Goal: Transaction & Acquisition: Book appointment/travel/reservation

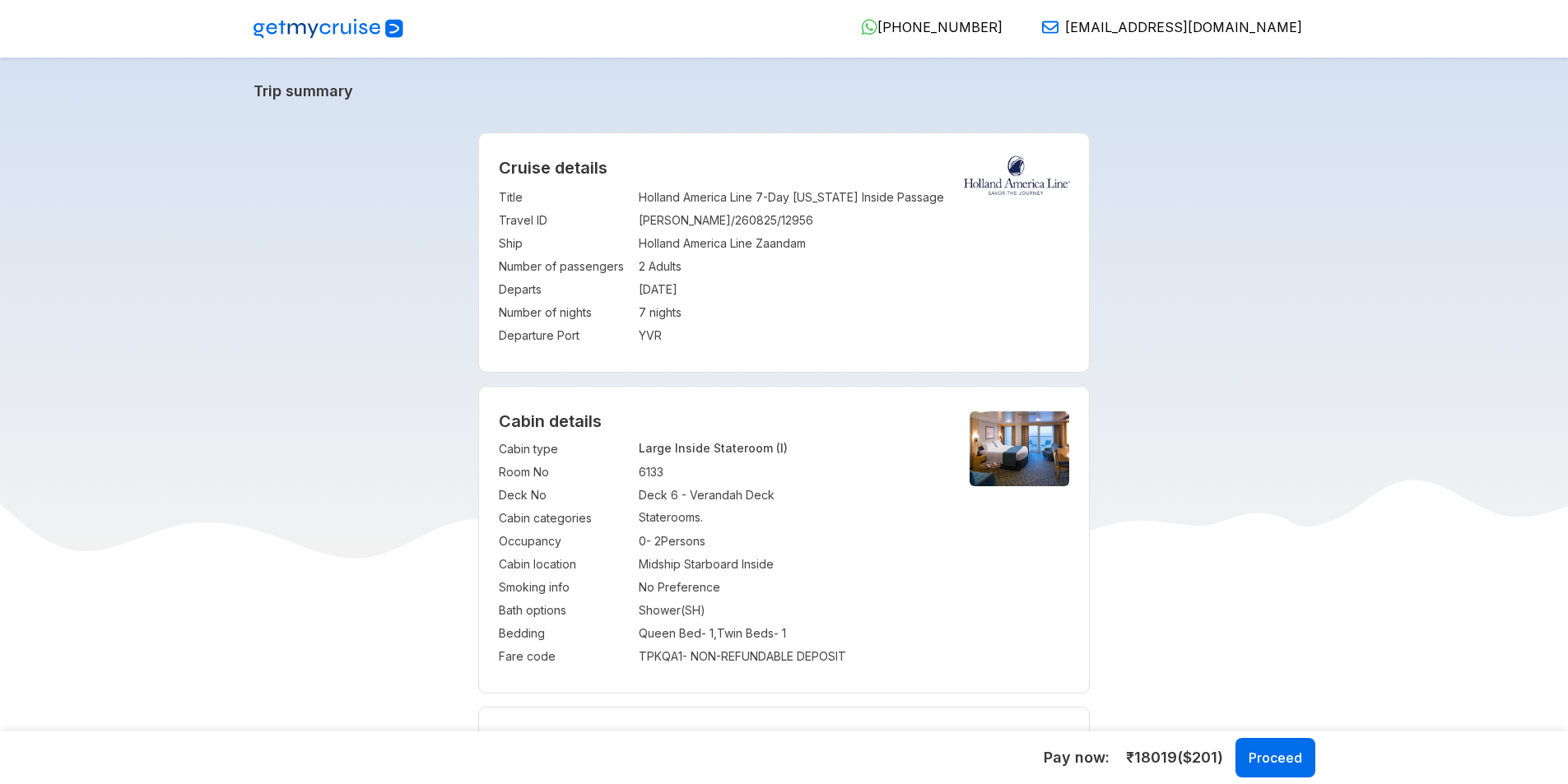
select select "*"
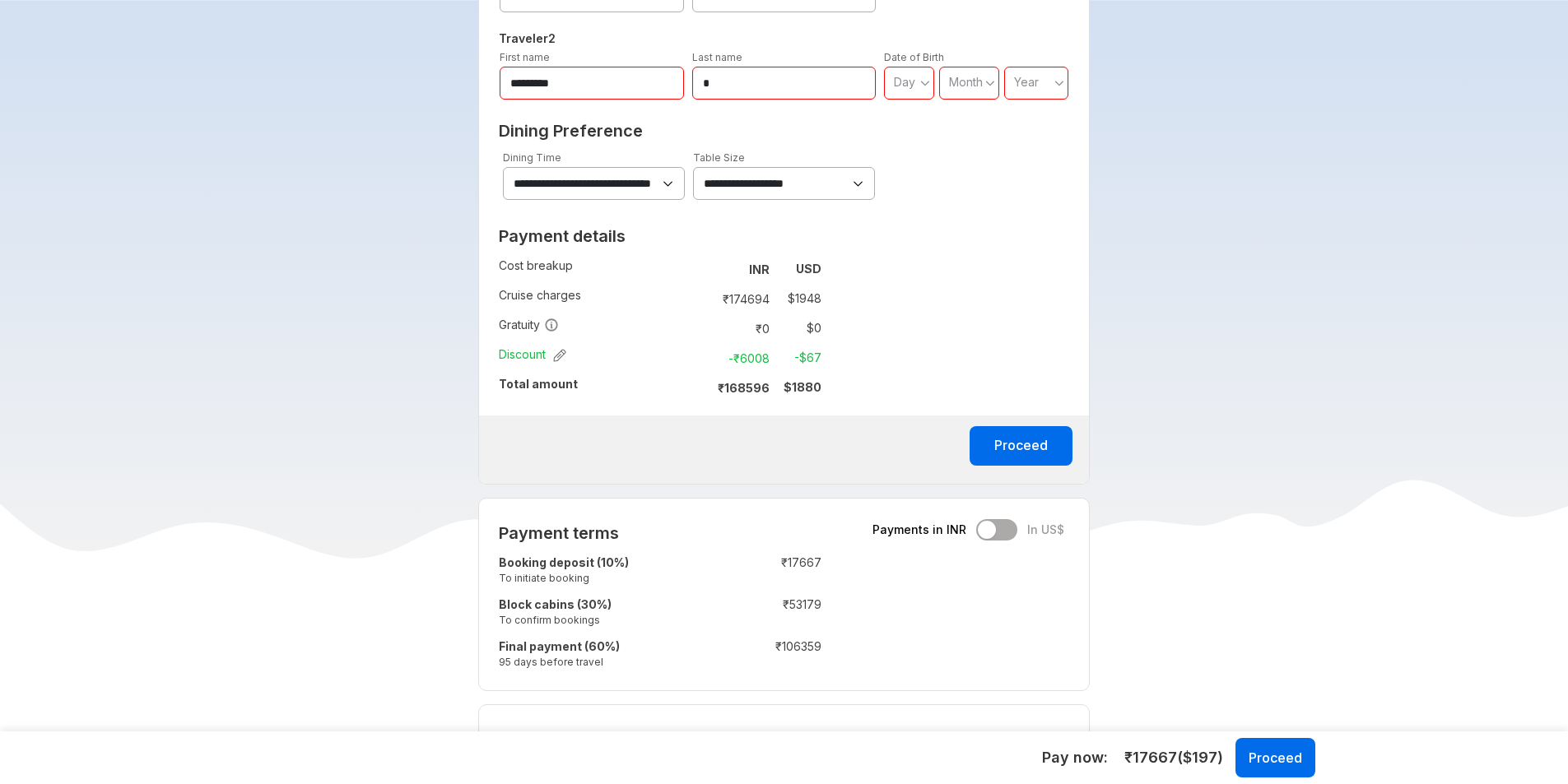
scroll to position [1069, 0]
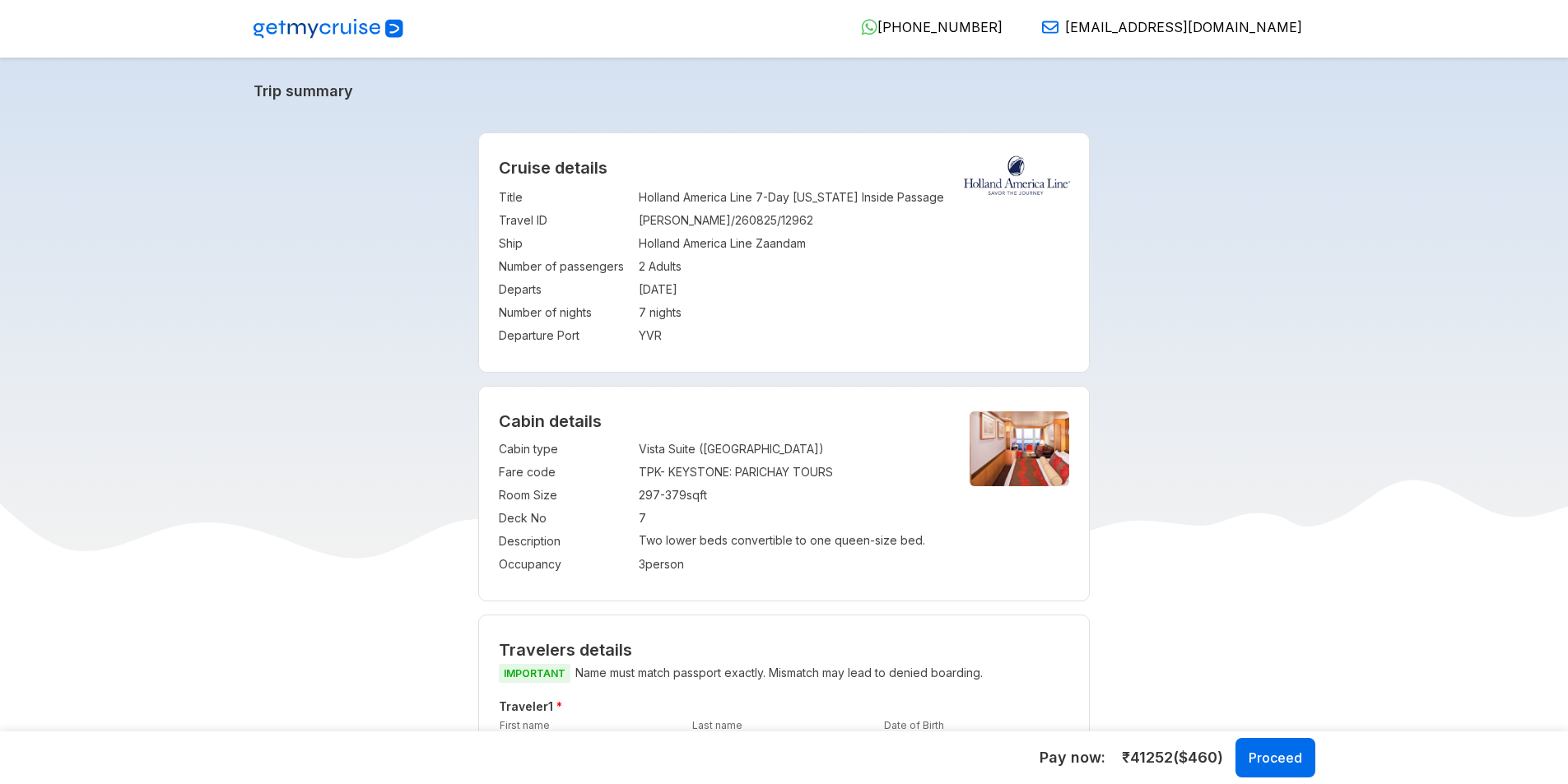
select select "*"
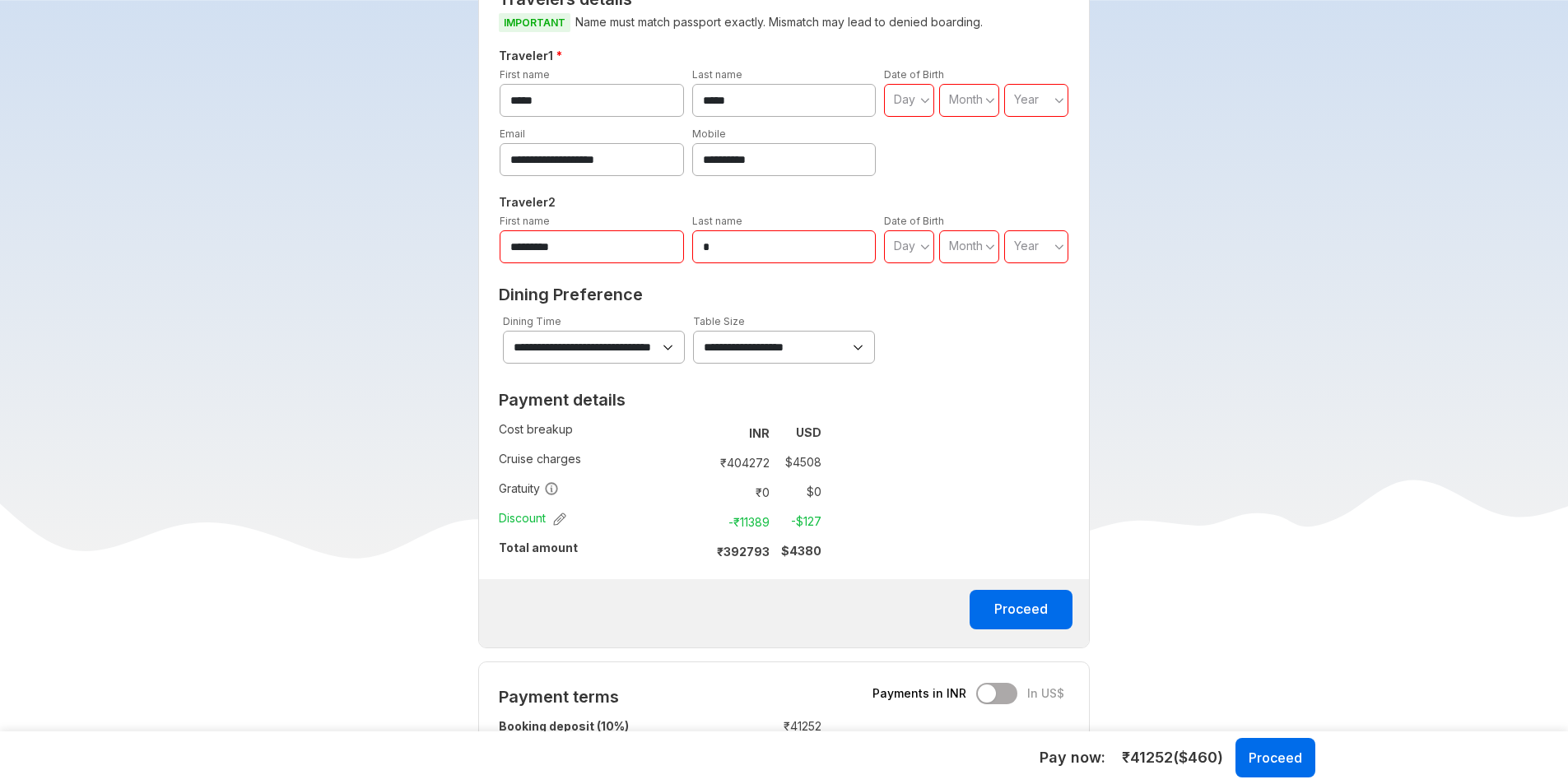
scroll to position [658, 0]
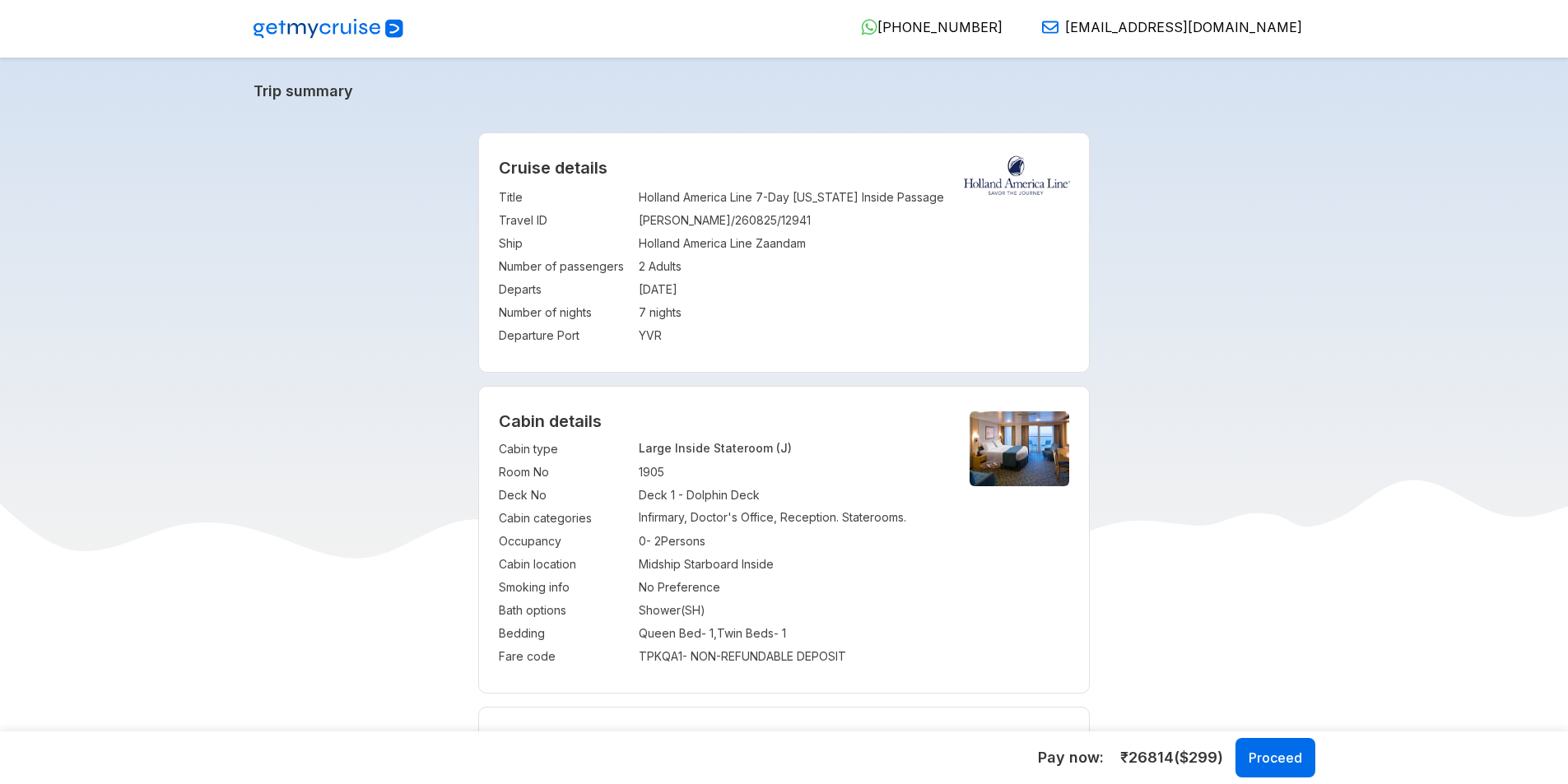
select select "*"
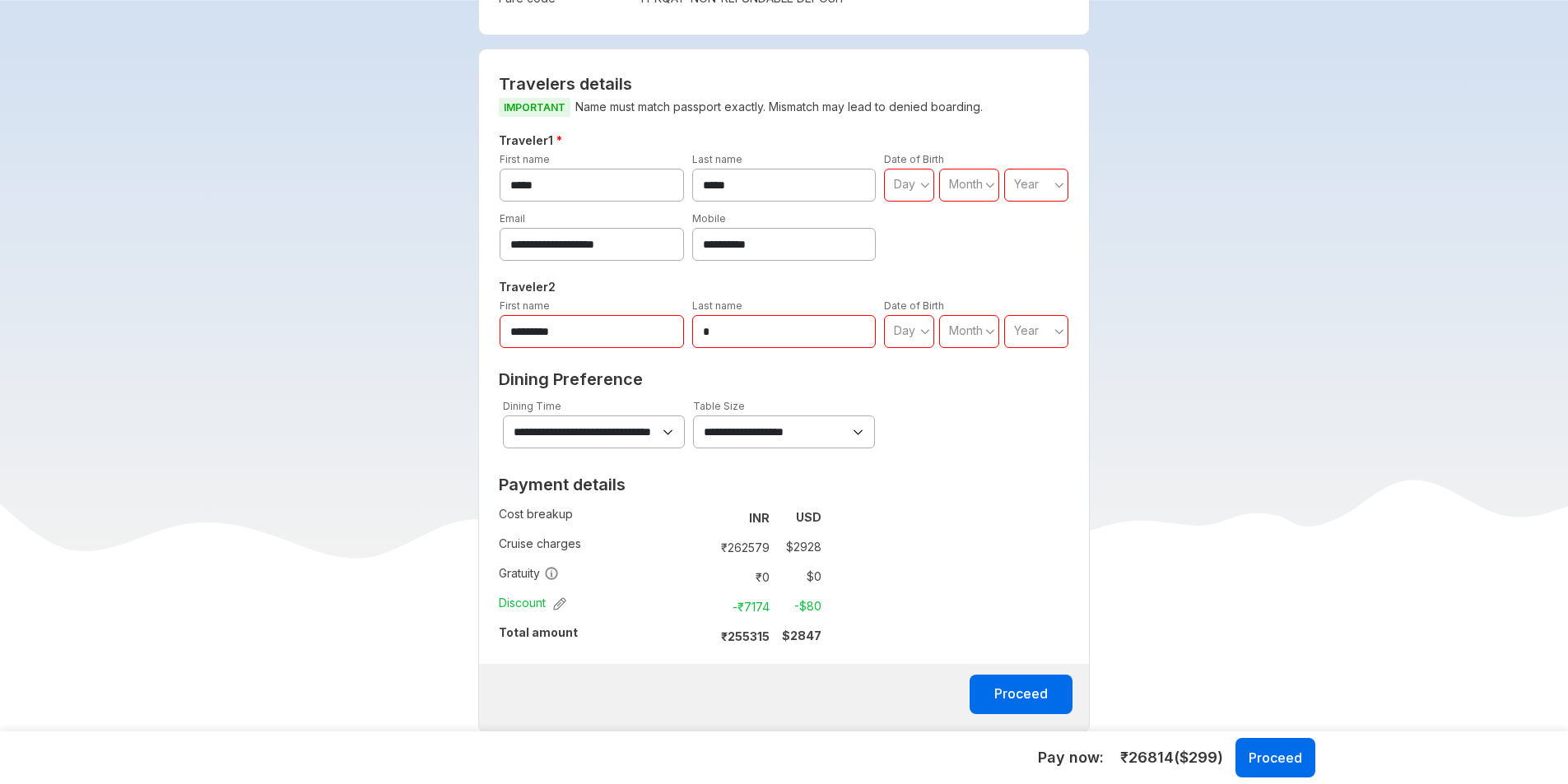
scroll to position [1069, 0]
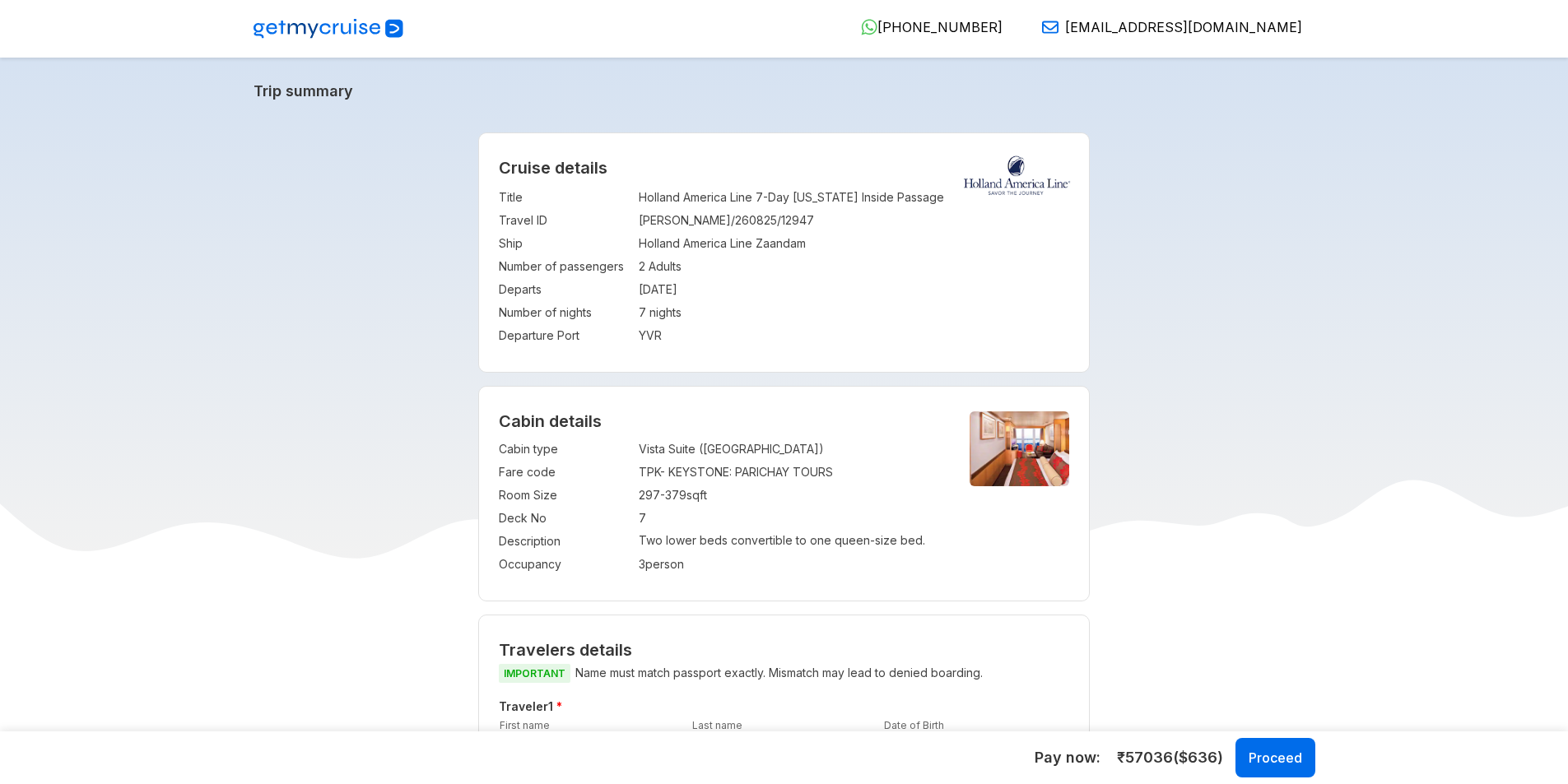
select select "*"
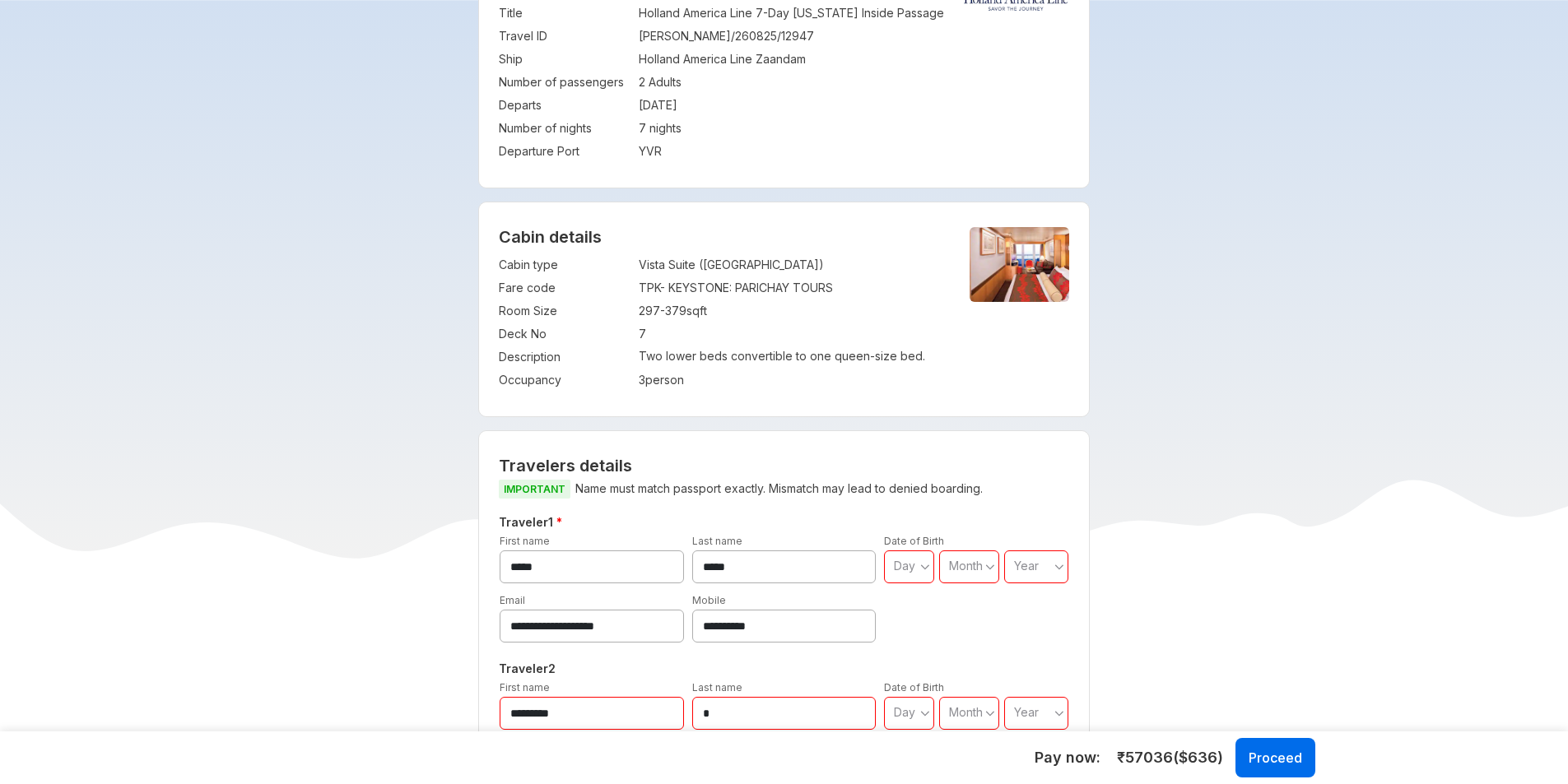
scroll to position [165, 0]
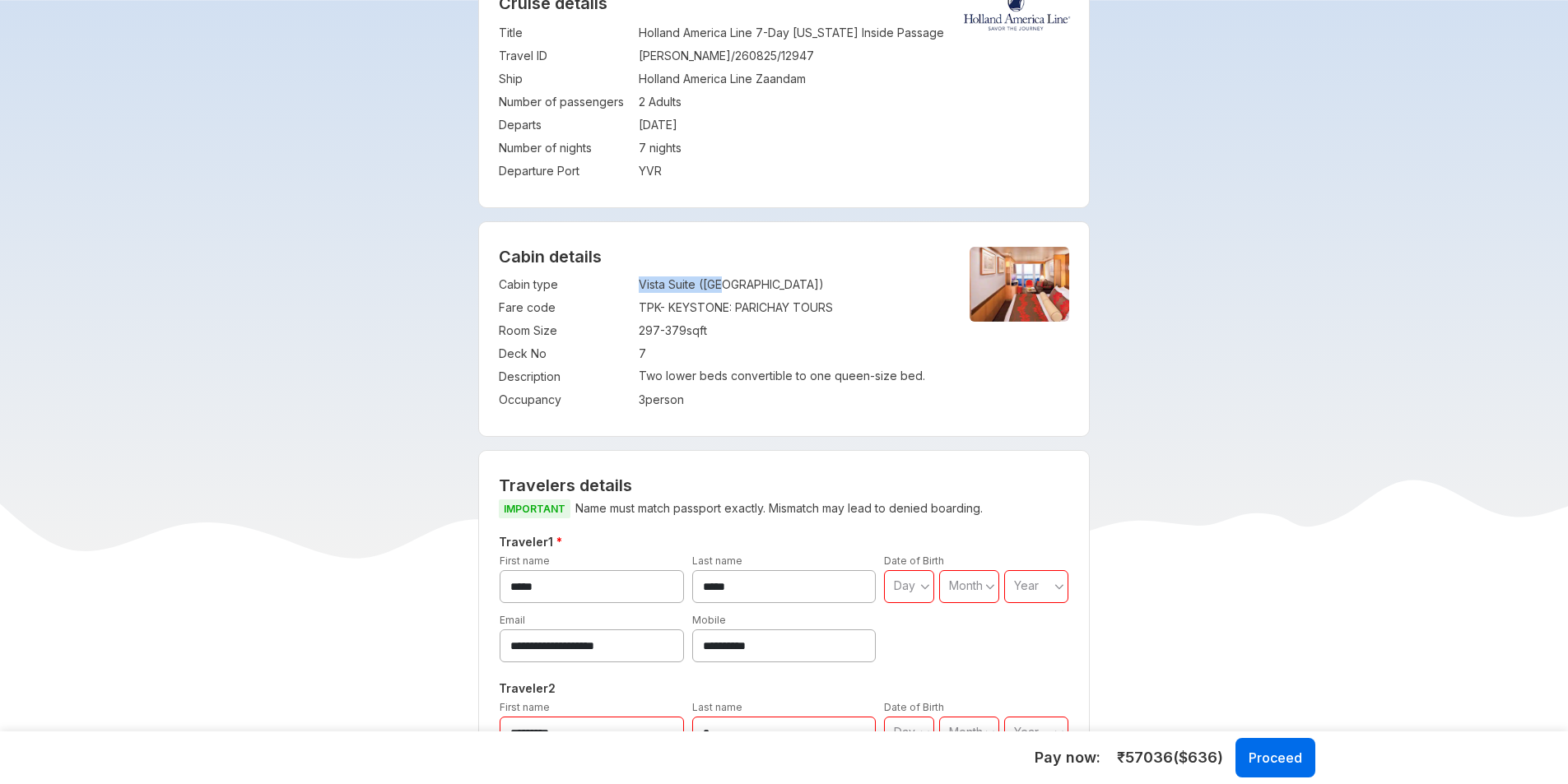
drag, startPoint x: 638, startPoint y: 289, endPoint x: 744, endPoint y: 288, distance: 106.0
click at [744, 288] on tr "Cabin type : Vista Suite (BC)" at bounding box center [720, 285] width 443 height 23
copy tr "Vista Suite ([GEOGRAPHIC_DATA])"
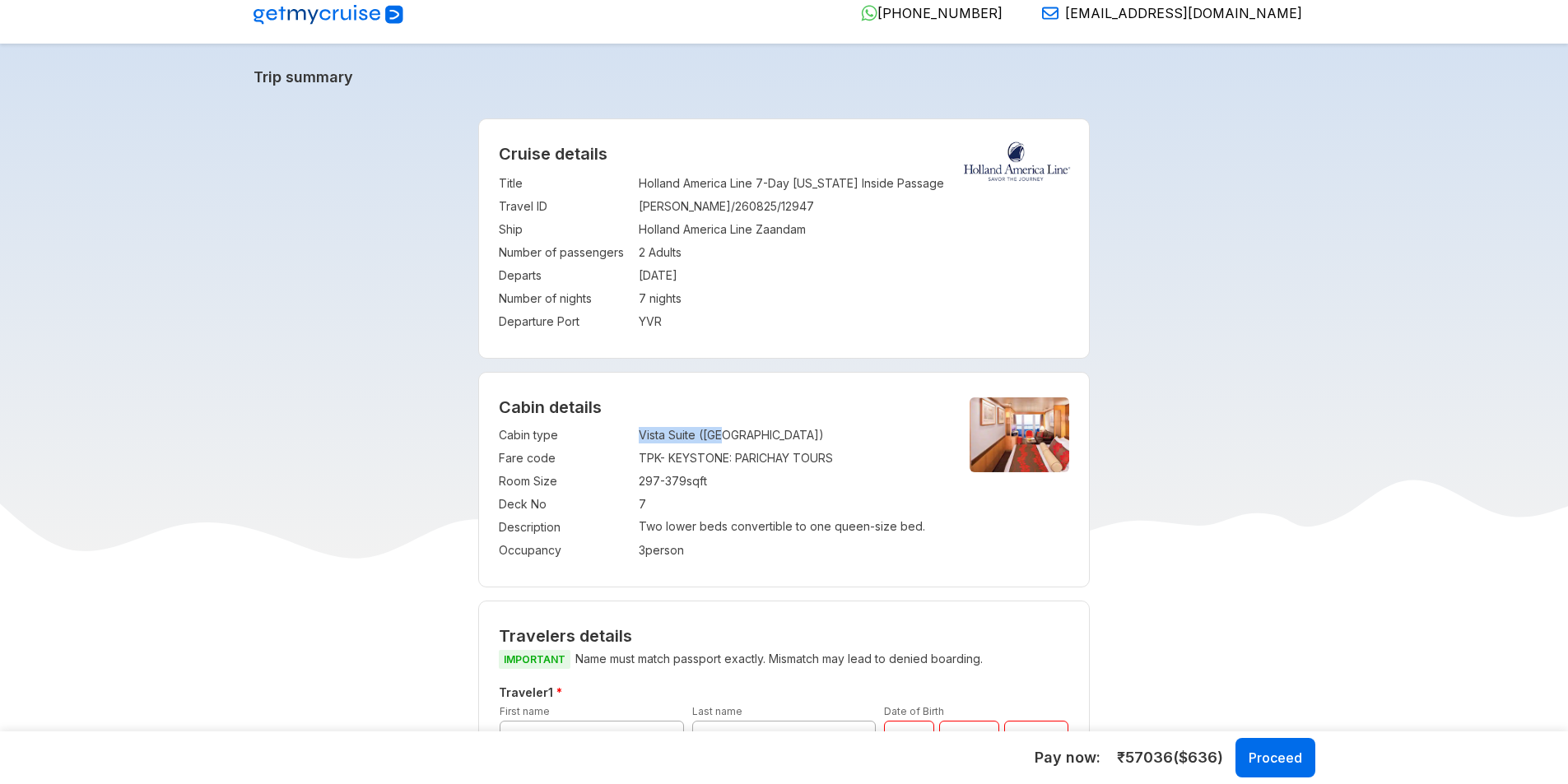
scroll to position [0, 0]
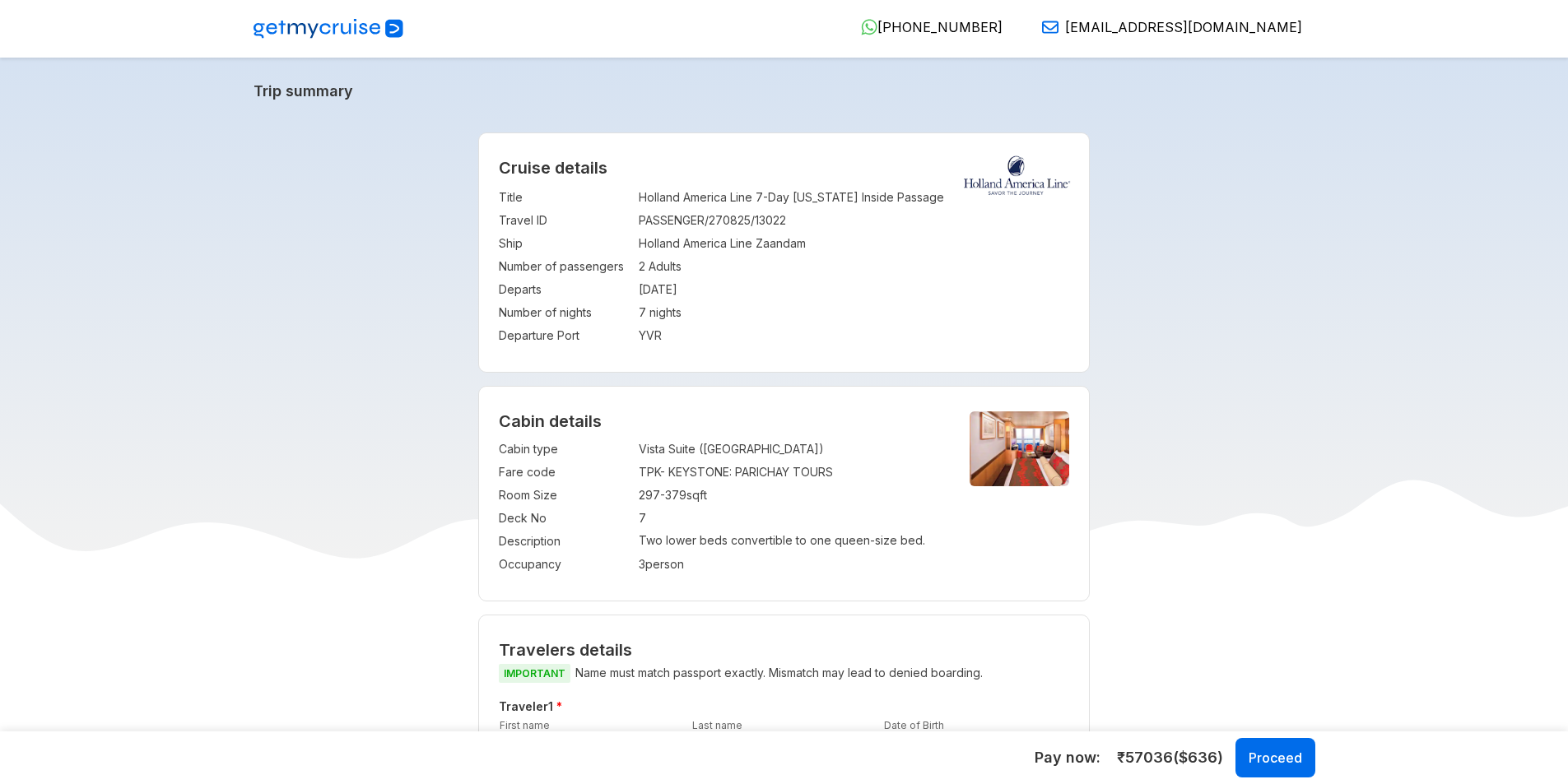
select select "*"
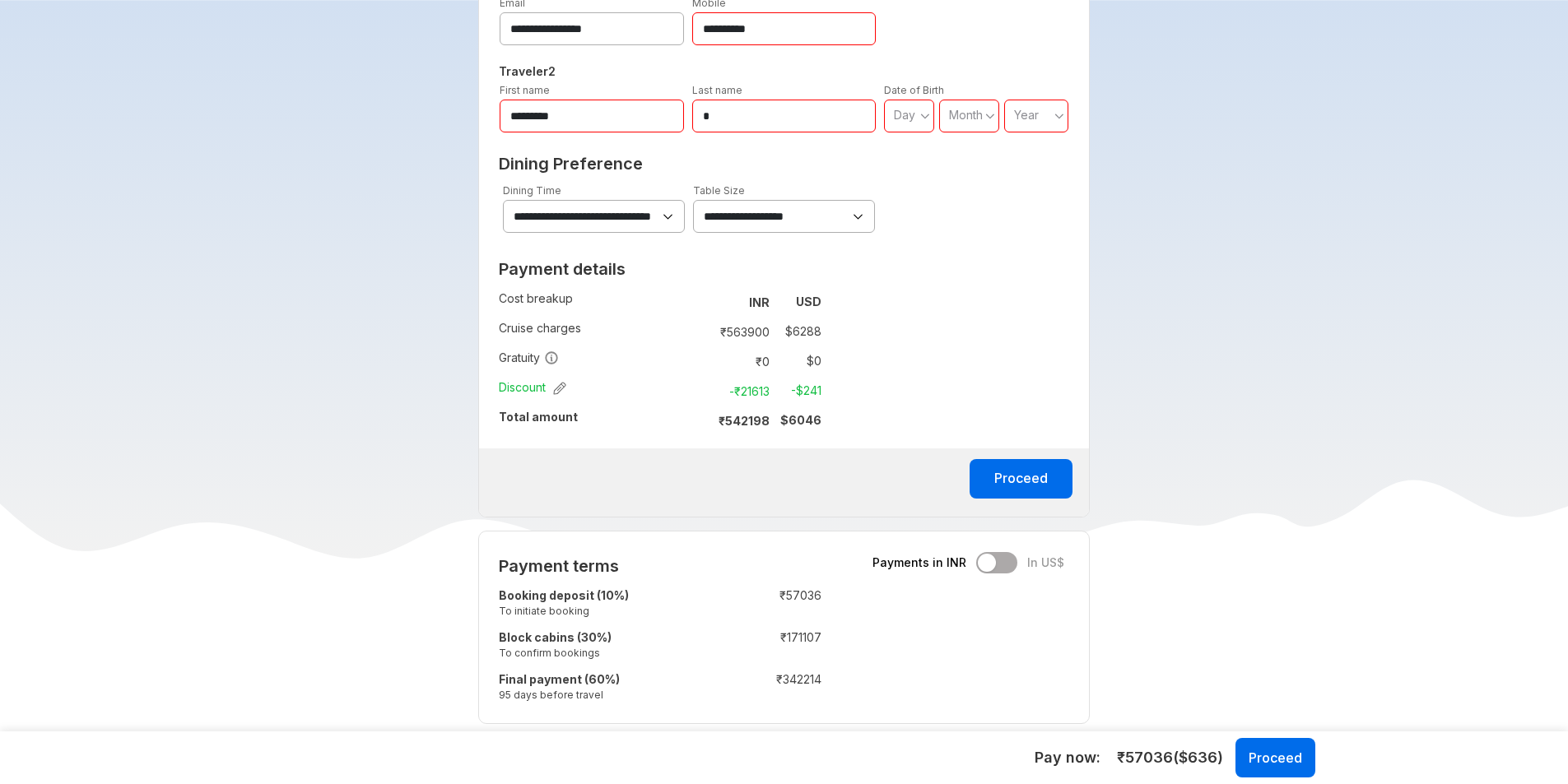
scroll to position [658, 0]
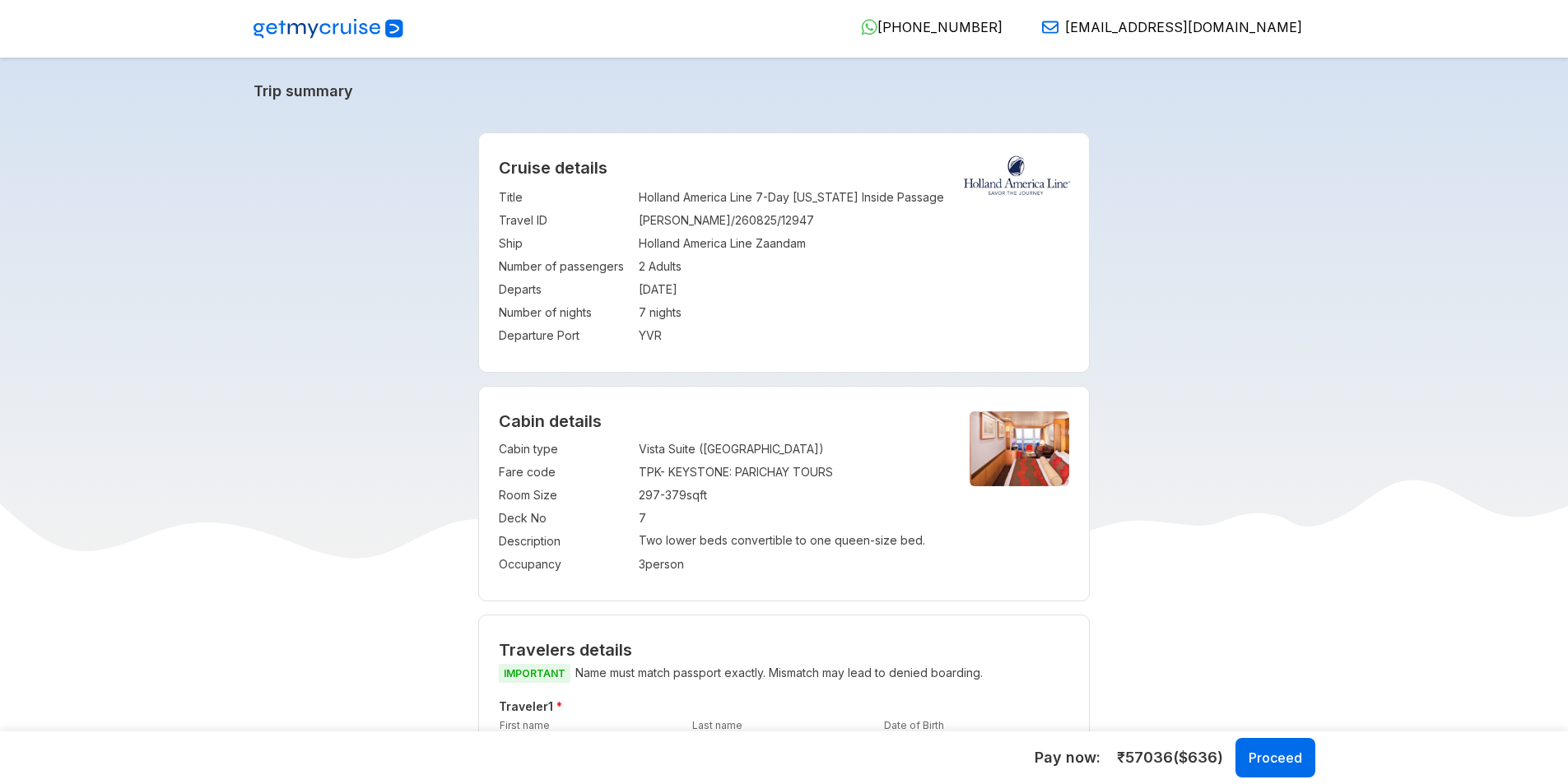
select select "*"
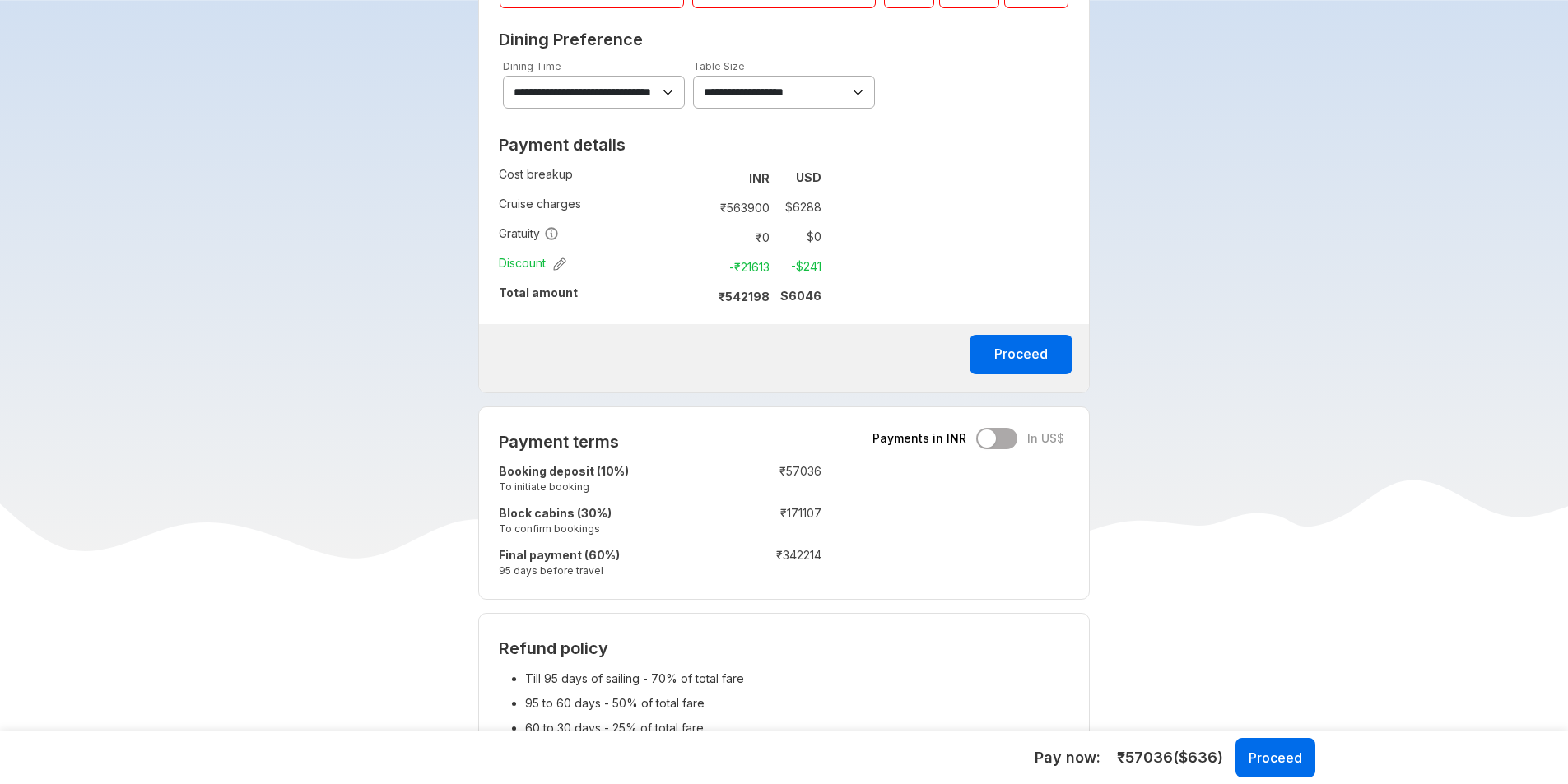
scroll to position [905, 0]
click at [558, 267] on icon "button" at bounding box center [559, 265] width 13 height 13
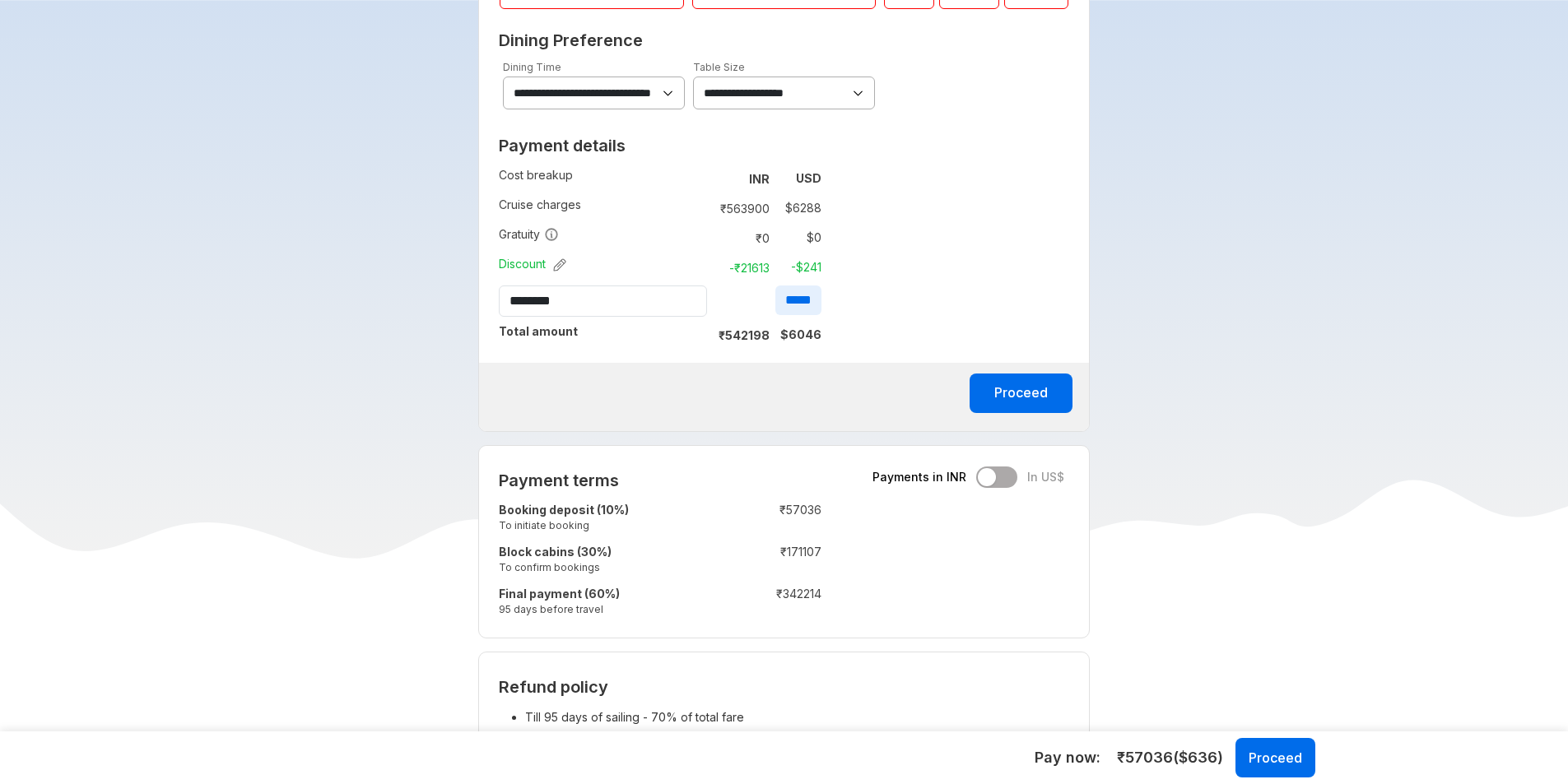
click at [558, 267] on icon "button" at bounding box center [559, 265] width 13 height 13
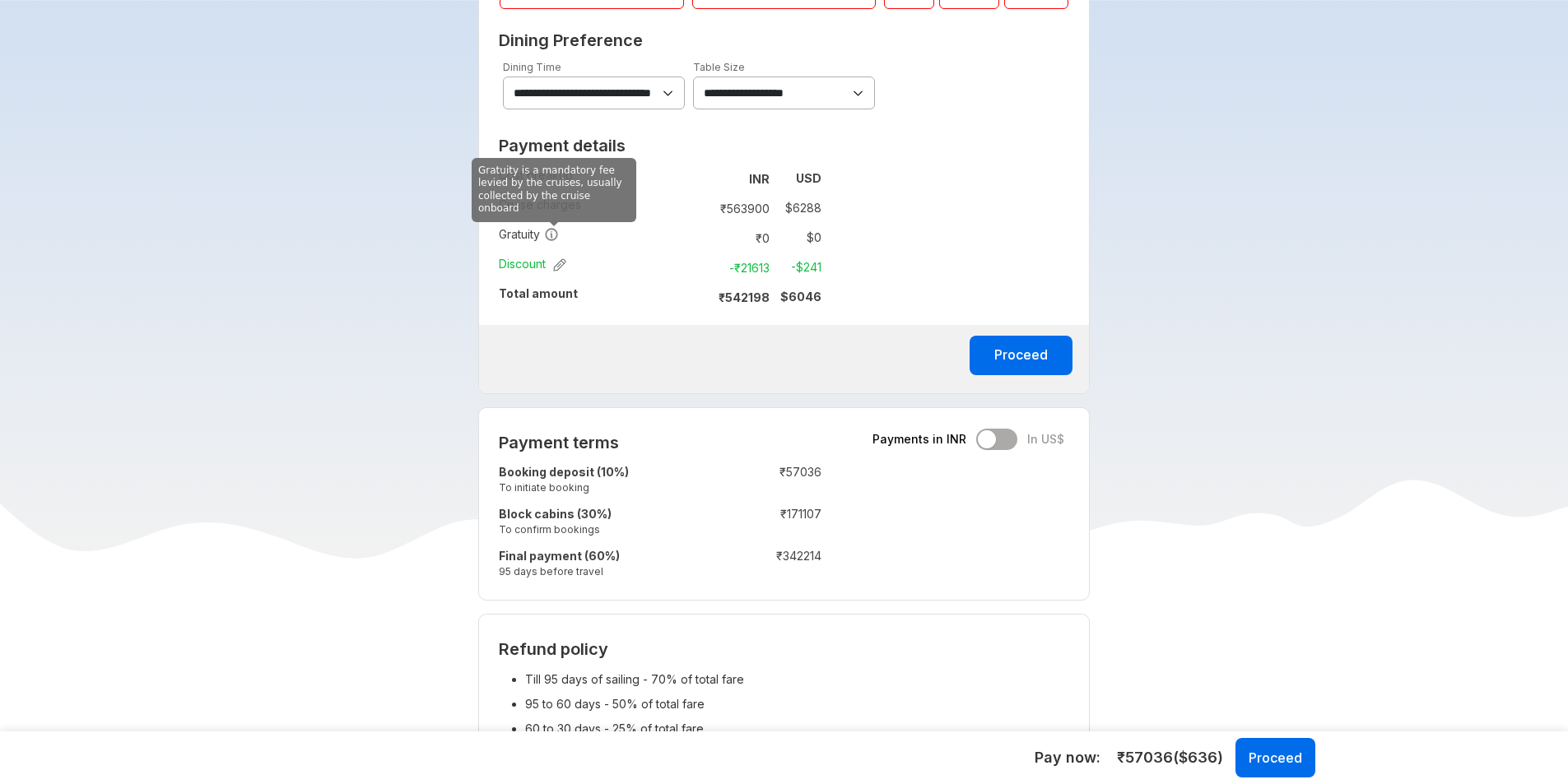
click at [552, 235] on icon at bounding box center [551, 234] width 15 height 15
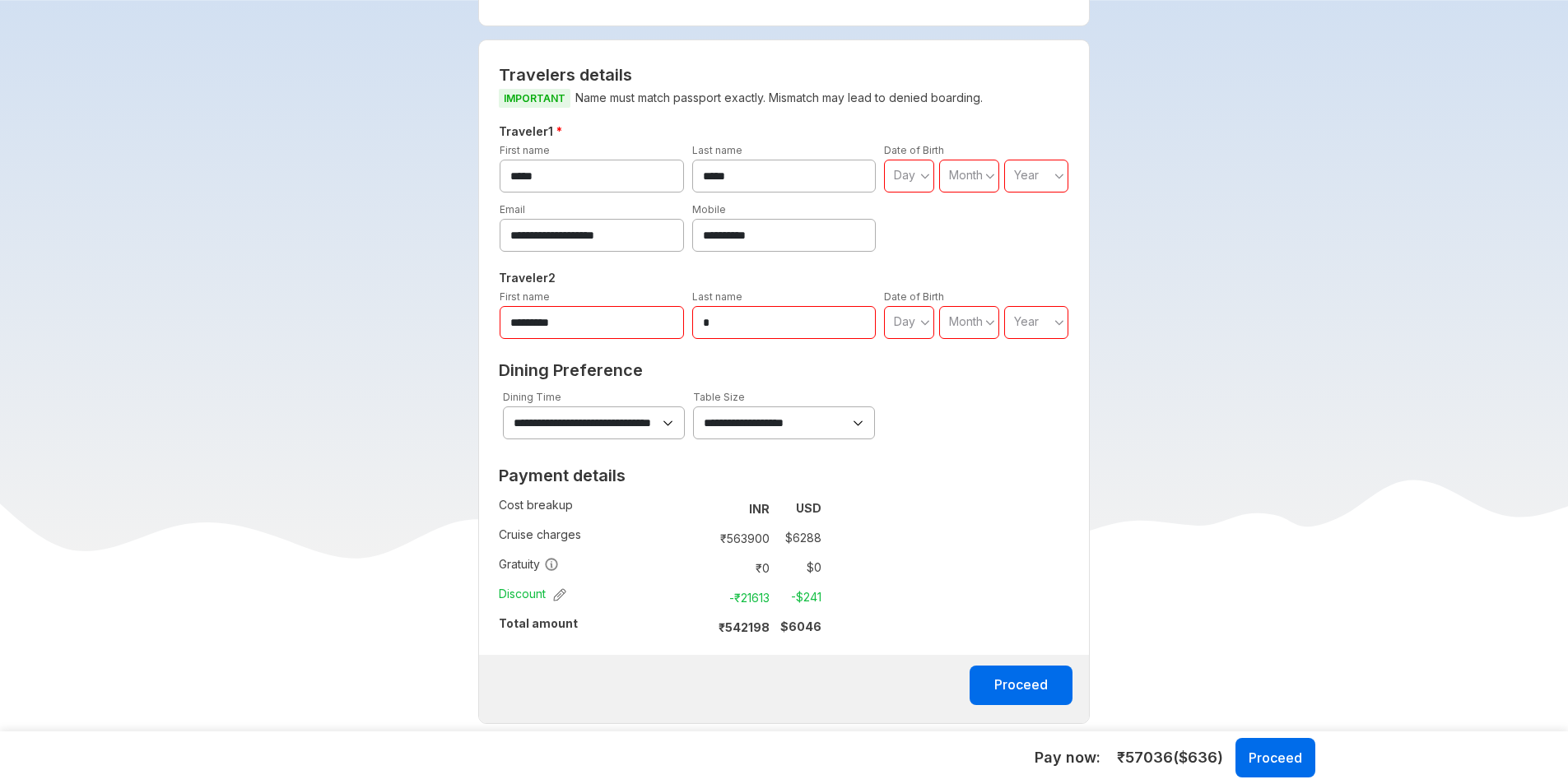
scroll to position [576, 0]
click at [640, 444] on div "**********" at bounding box center [784, 409] width 570 height 98
click at [643, 427] on select "**********" at bounding box center [594, 422] width 182 height 33
click at [799, 427] on select "**********" at bounding box center [784, 422] width 182 height 33
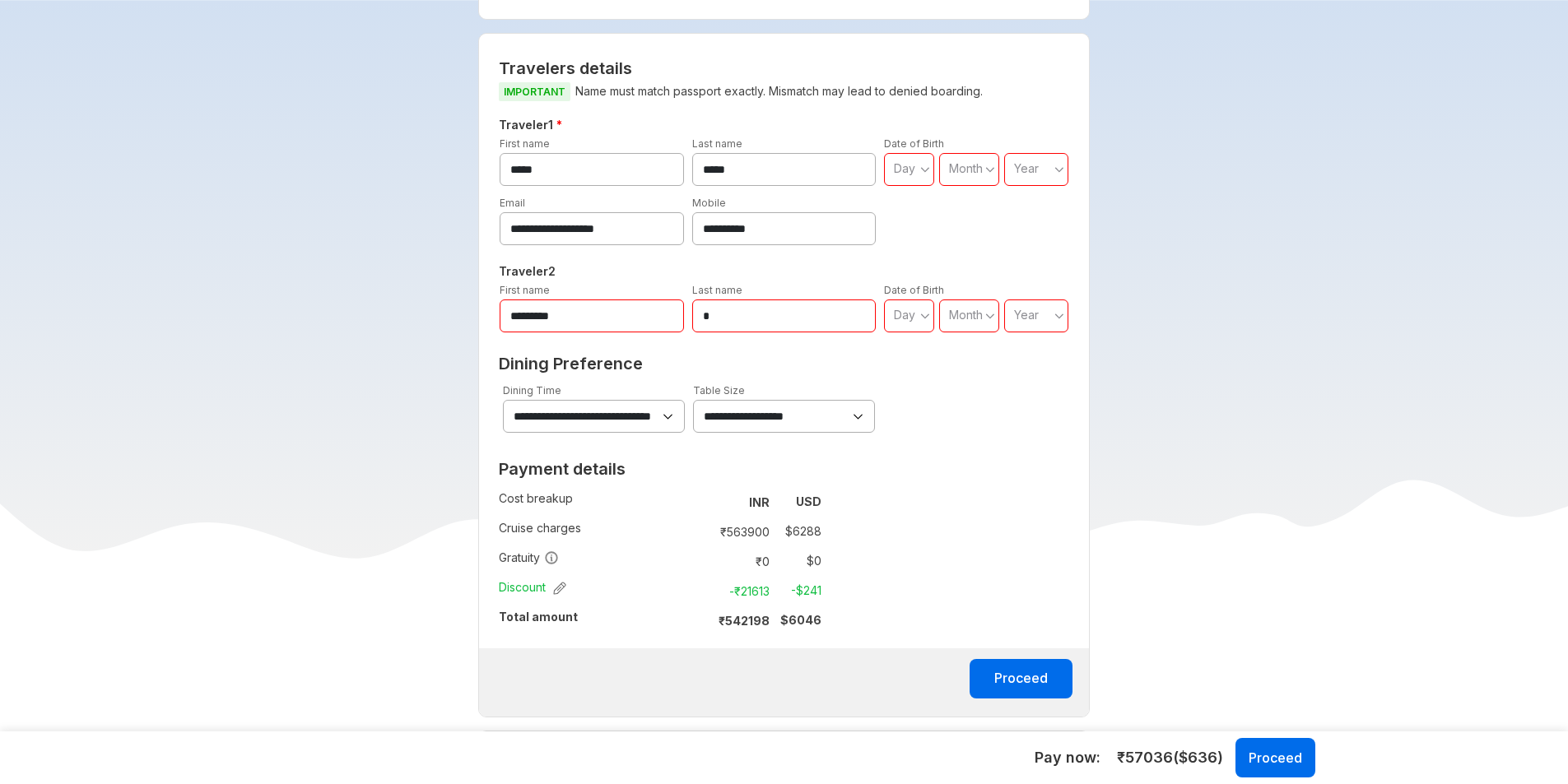
scroll to position [823, 0]
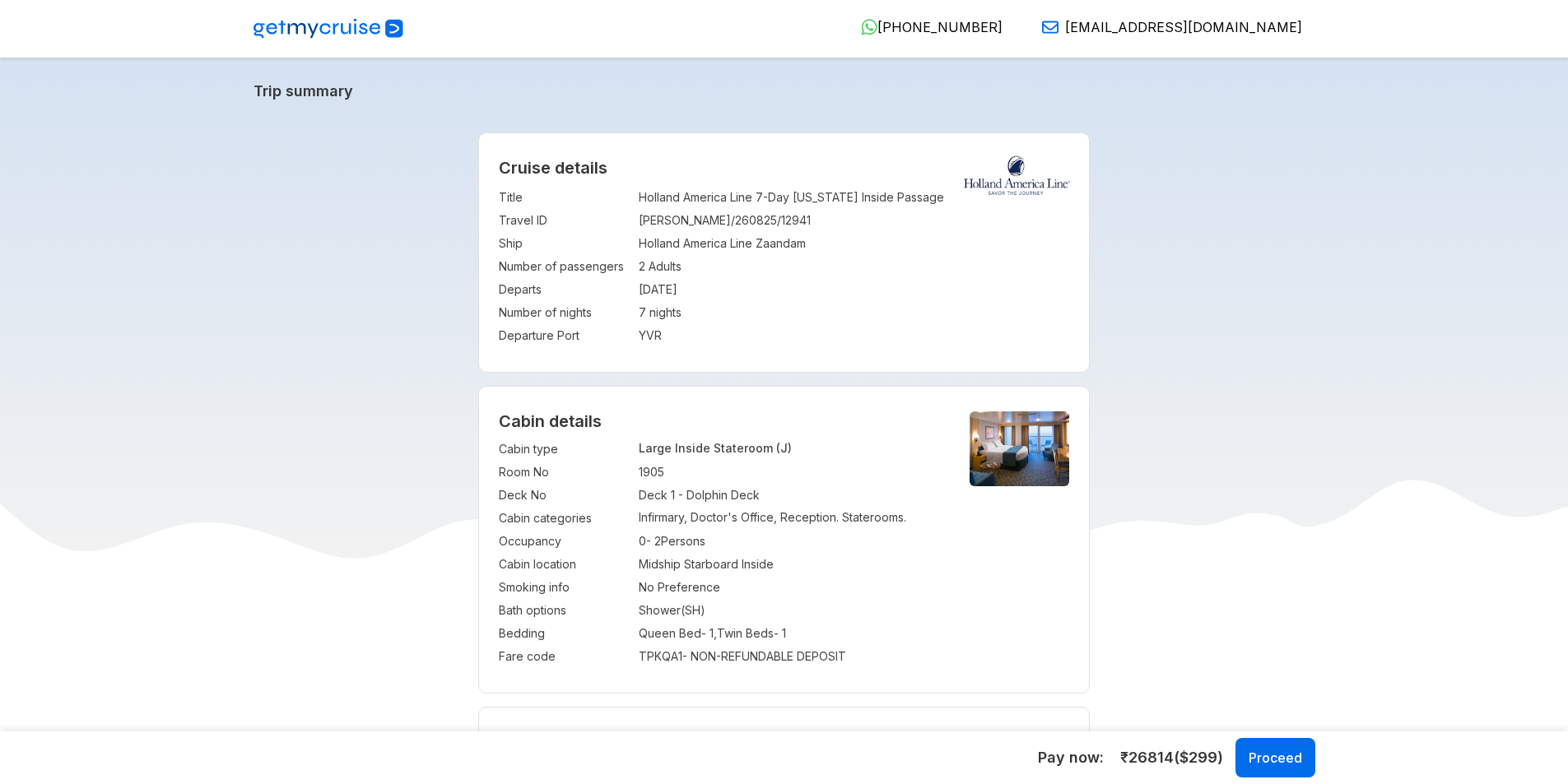
select select "*"
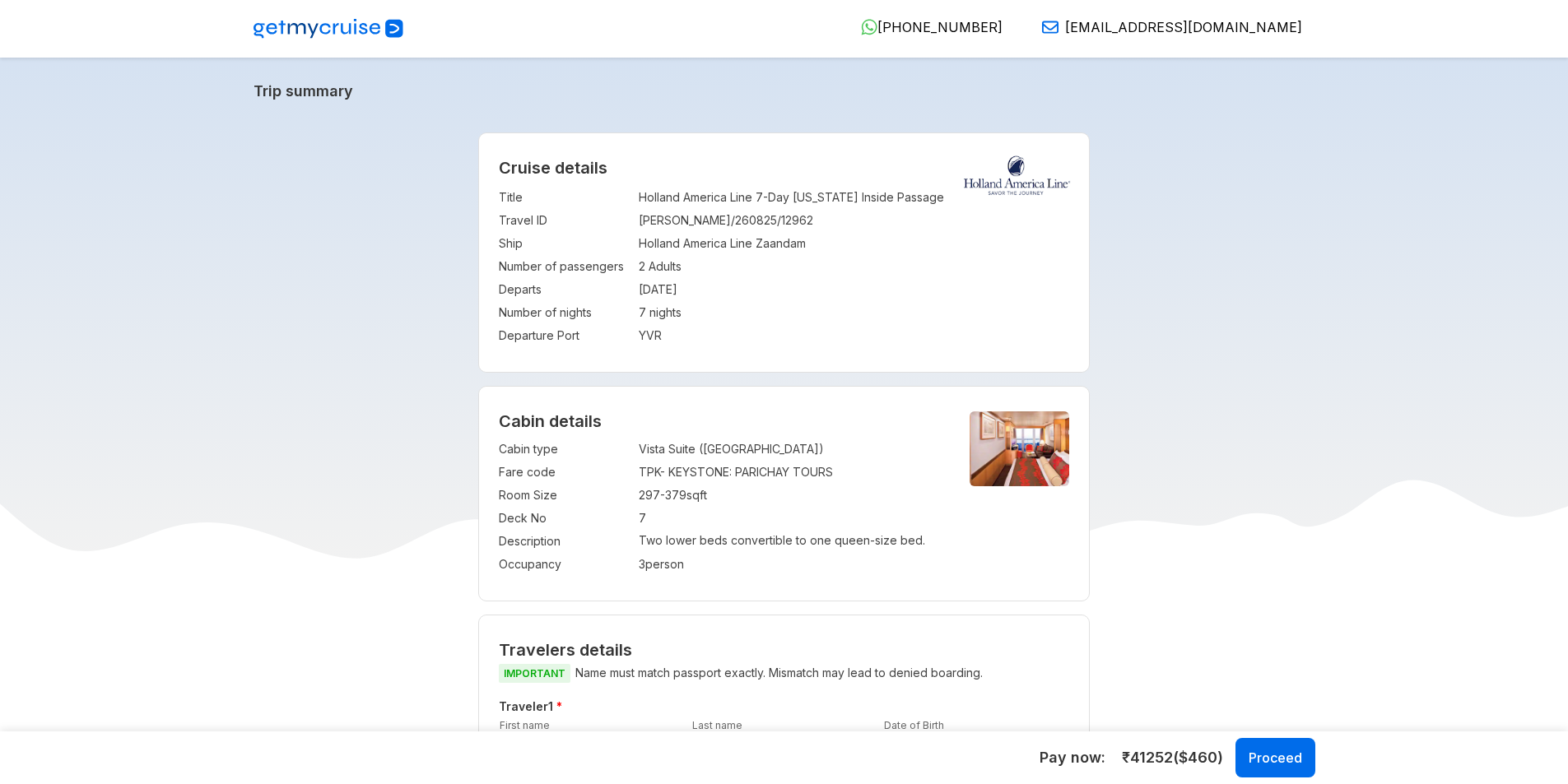
select select "*"
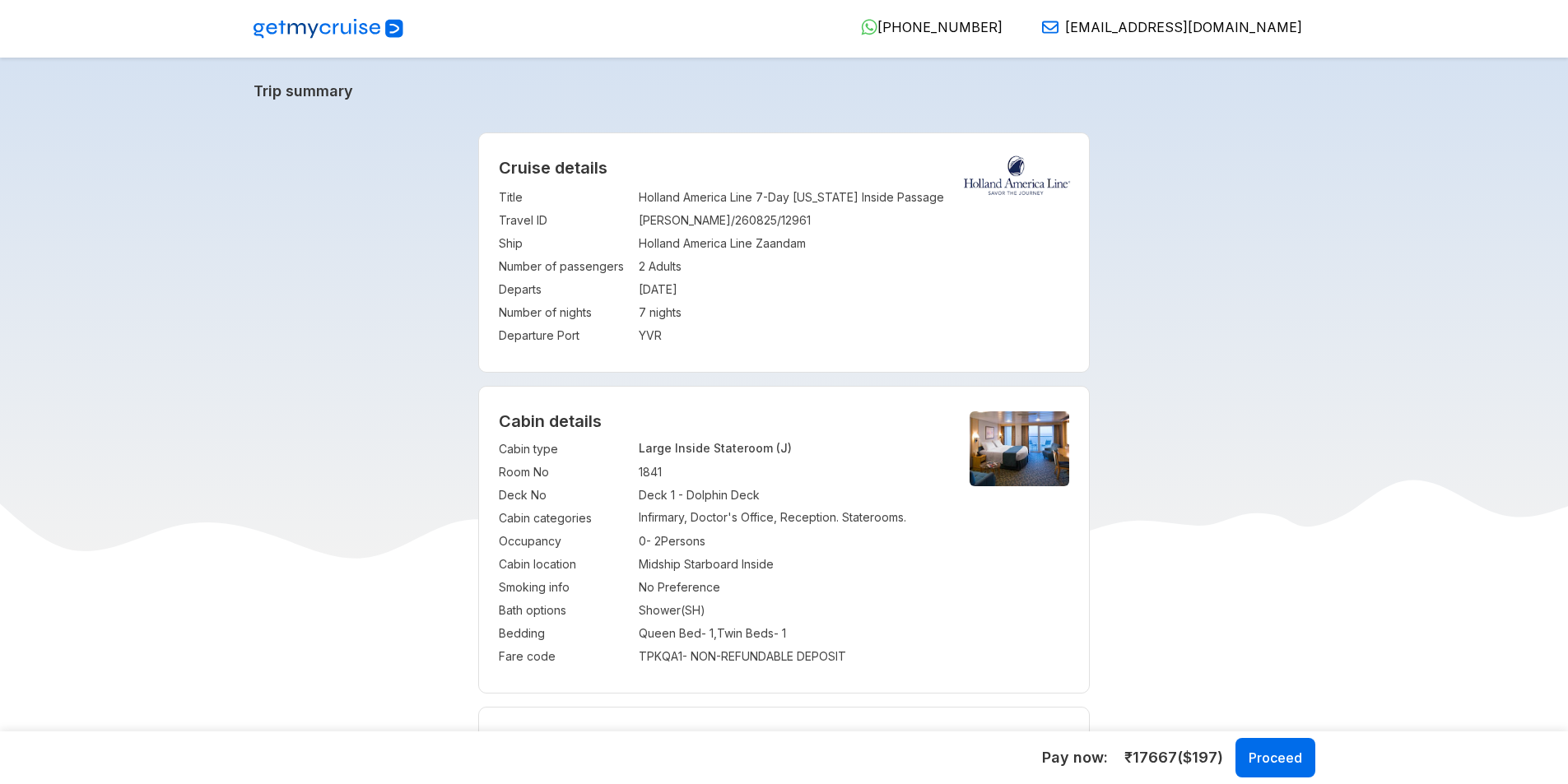
select select "*"
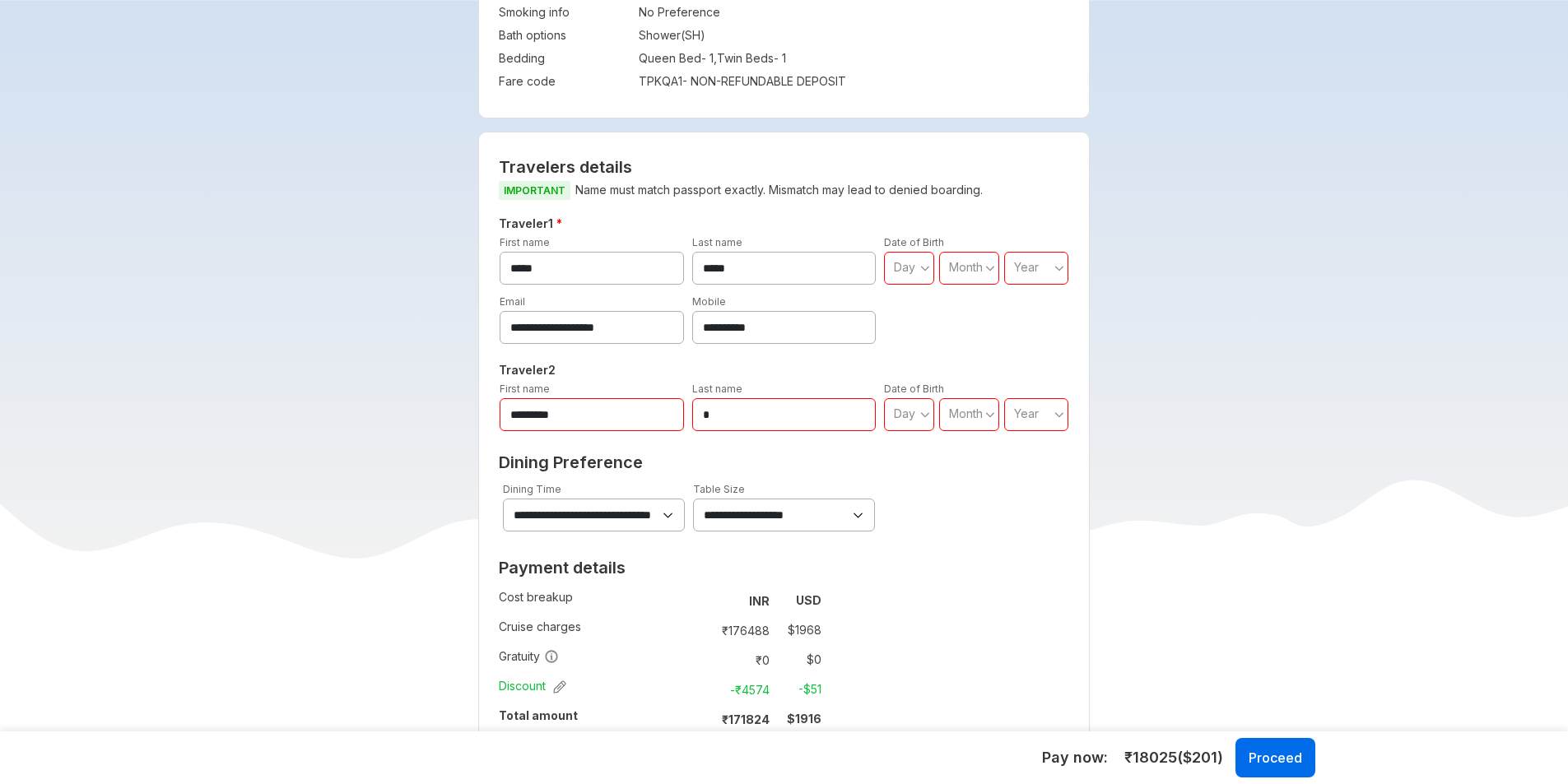
scroll to position [576, 0]
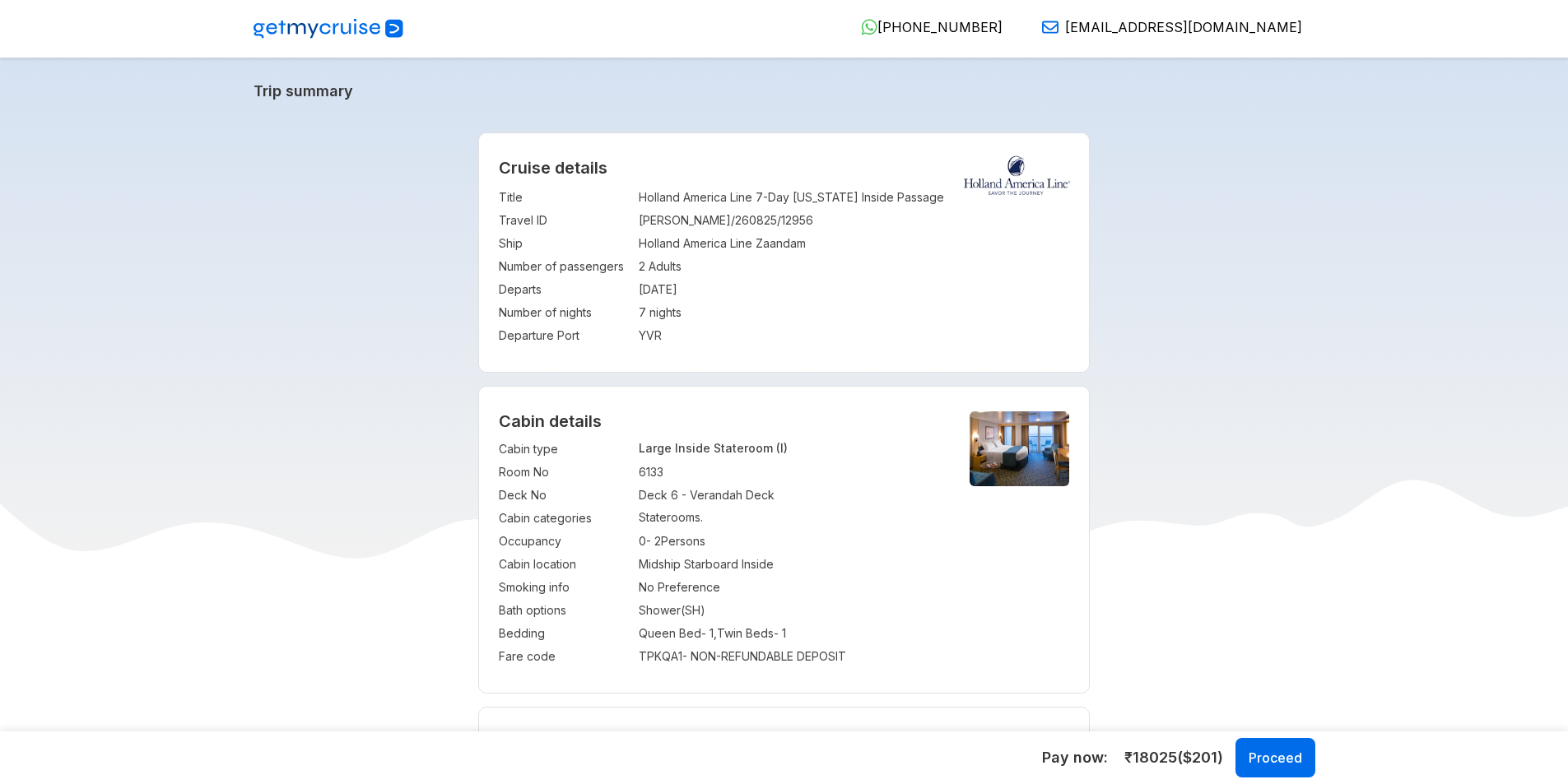
select select "*"
click at [309, 30] on img at bounding box center [329, 28] width 150 height 20
select select "*"
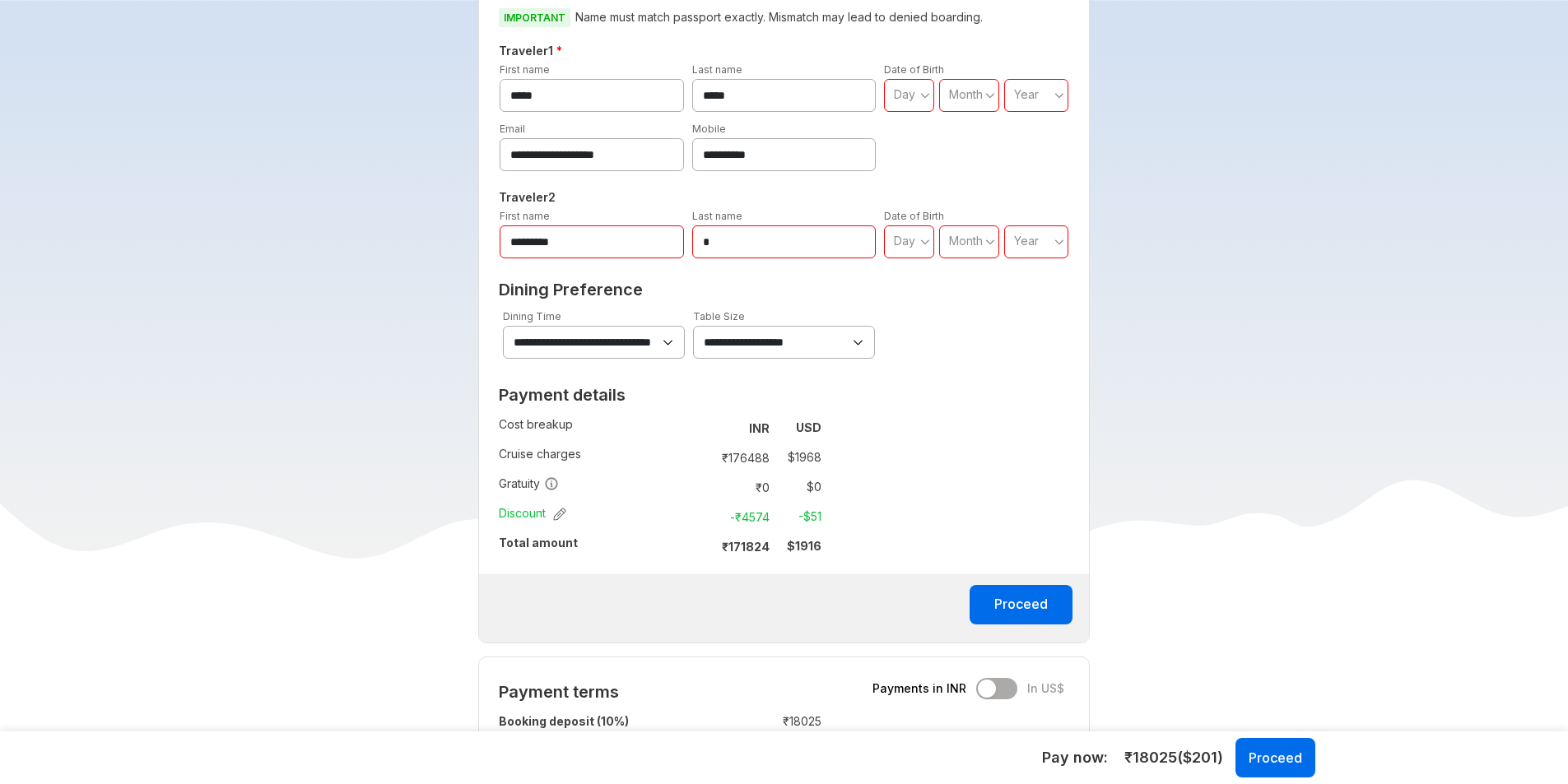
scroll to position [704, 0]
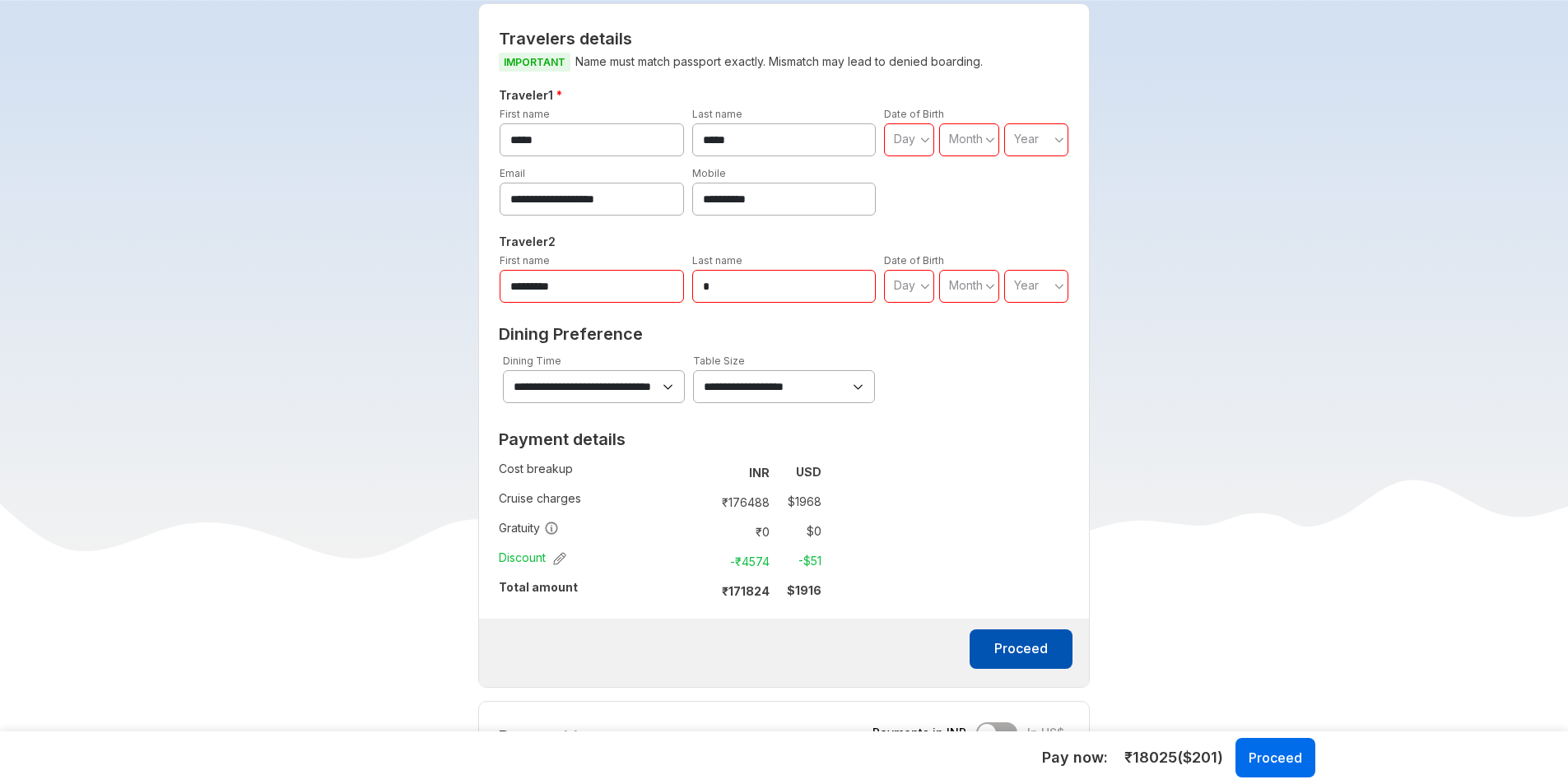
click at [992, 641] on button "Proceed" at bounding box center [1021, 649] width 103 height 40
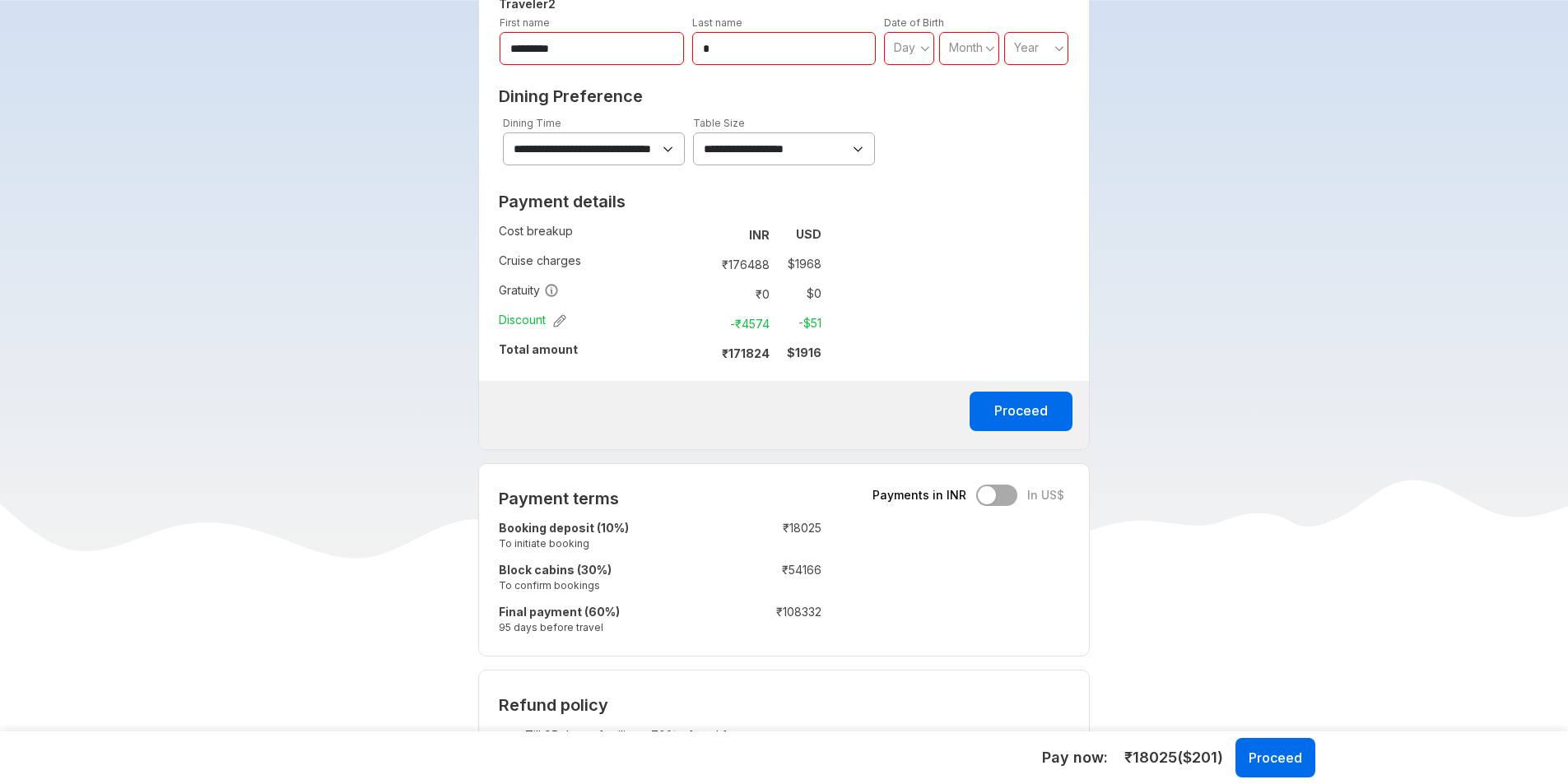
scroll to position [945, 0]
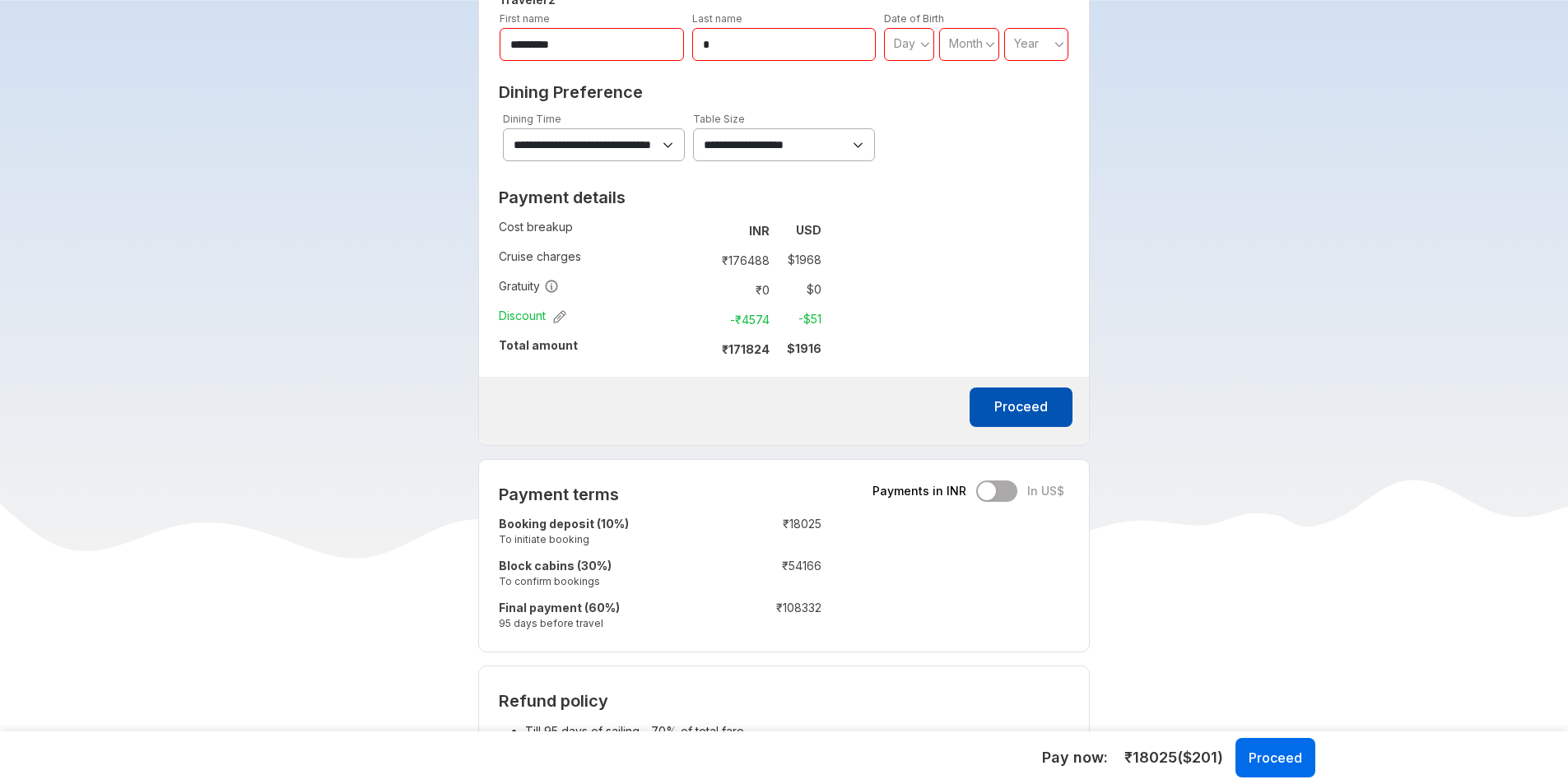
click at [1007, 409] on button "Proceed" at bounding box center [1021, 407] width 103 height 40
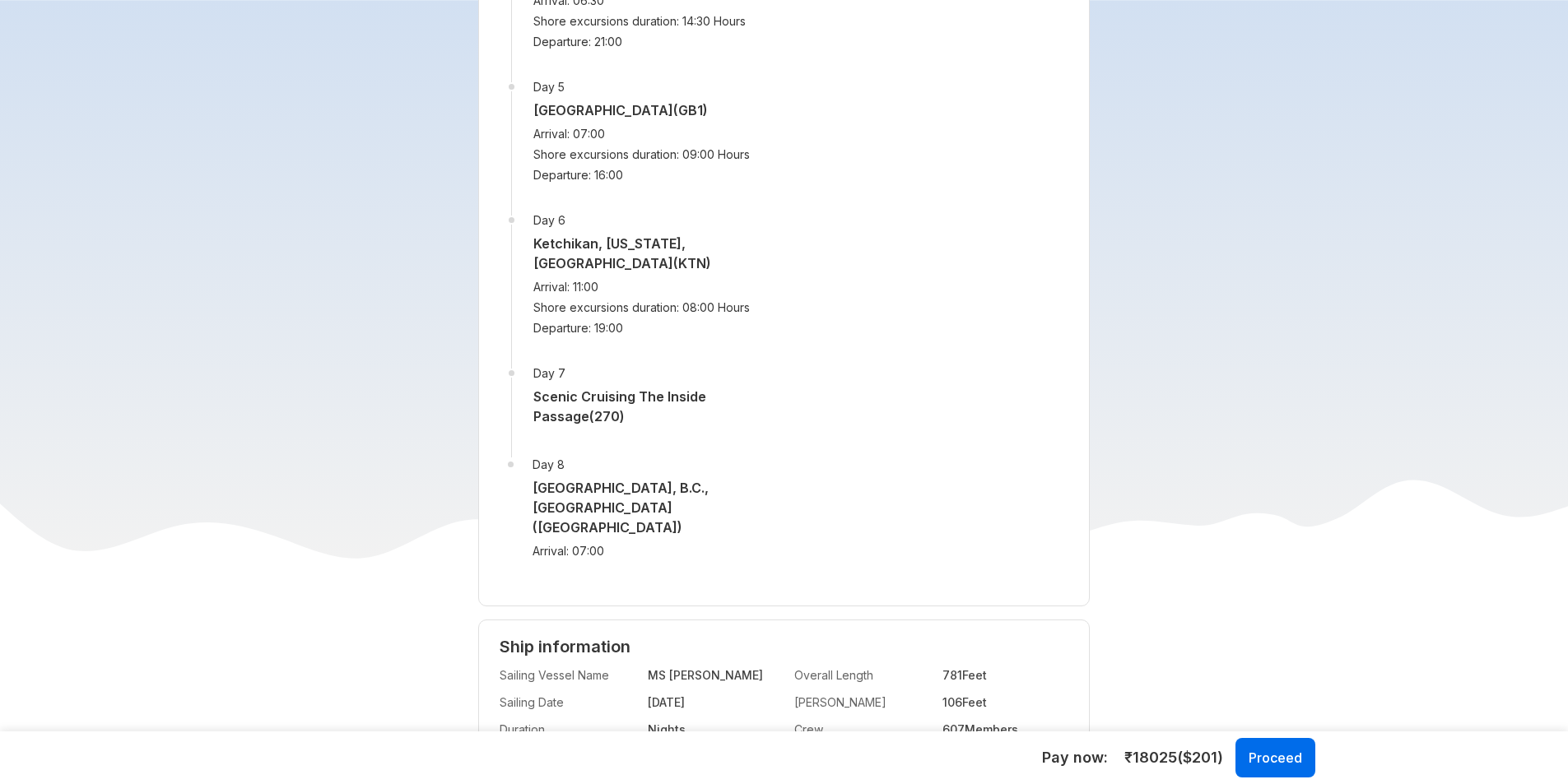
scroll to position [2550, 0]
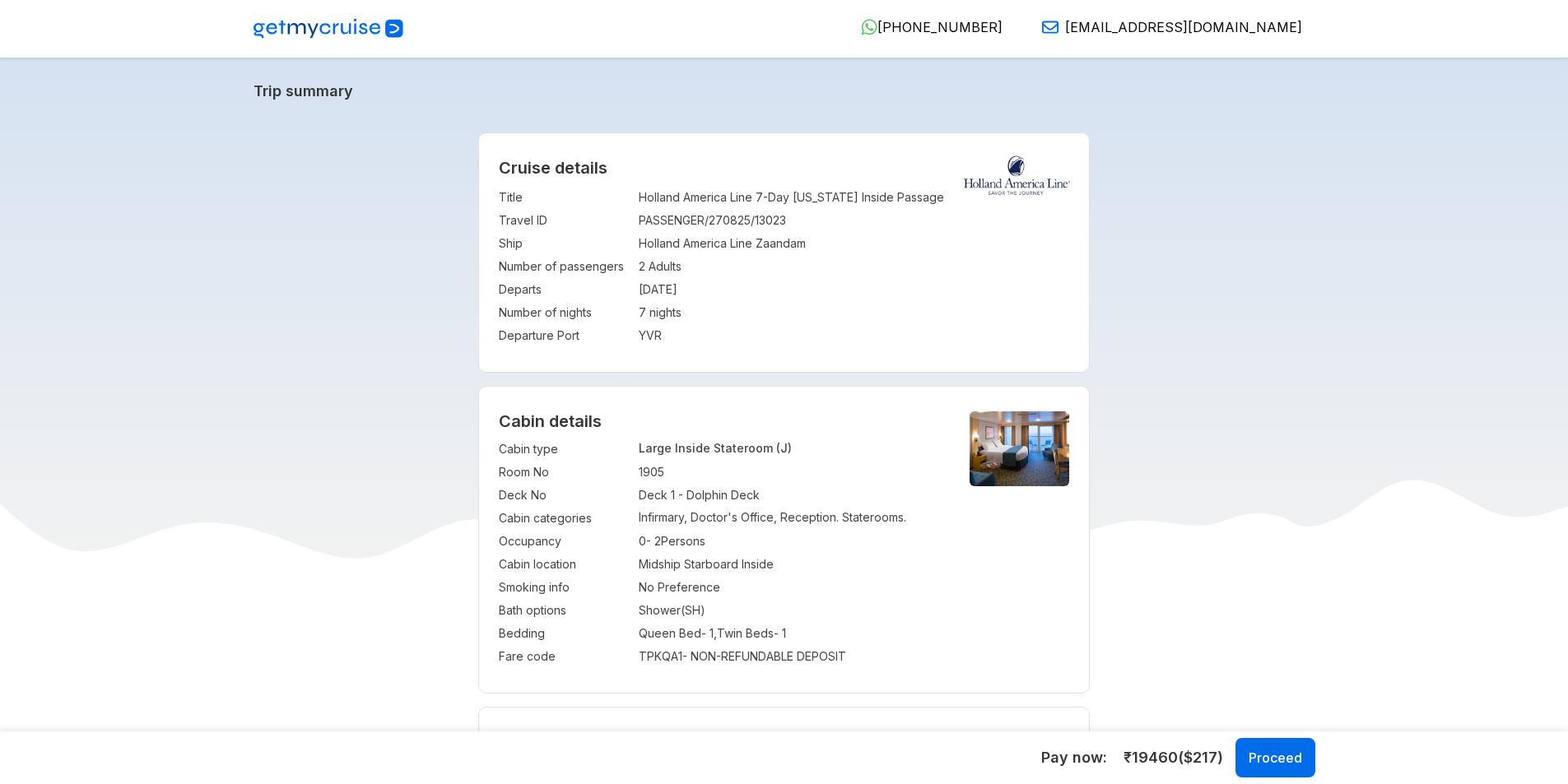
select select "*"
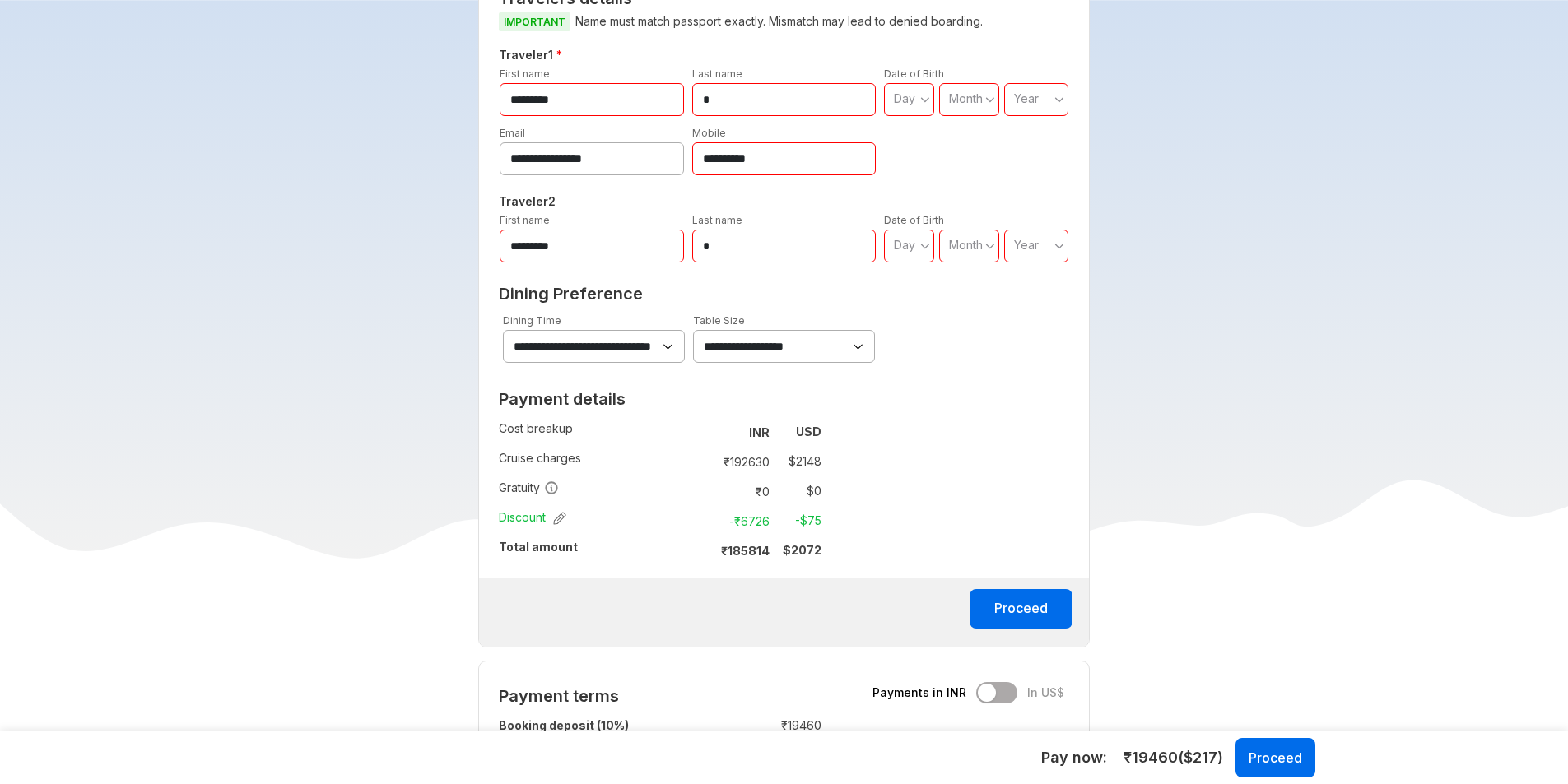
scroll to position [740, 0]
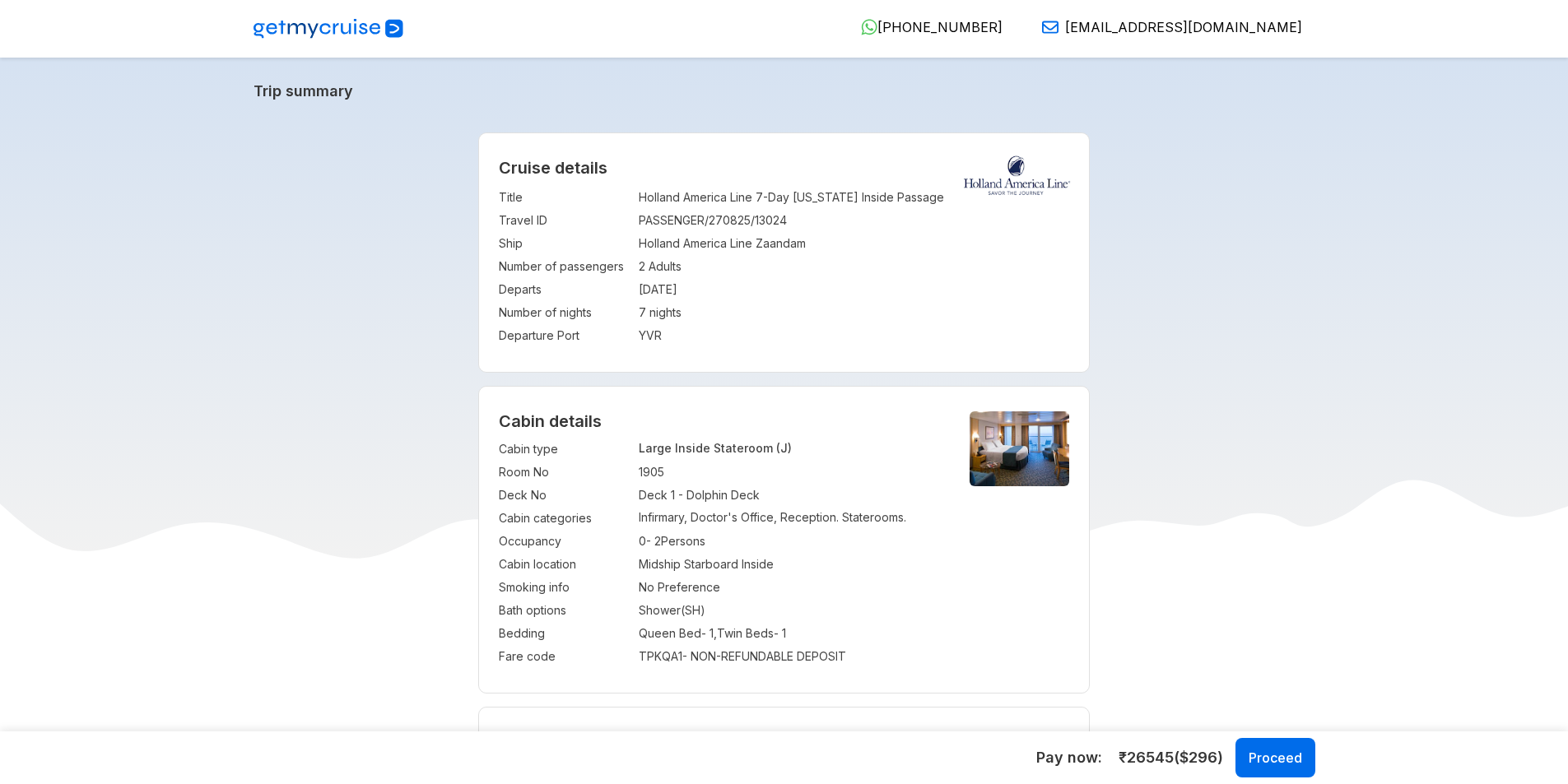
select select "*"
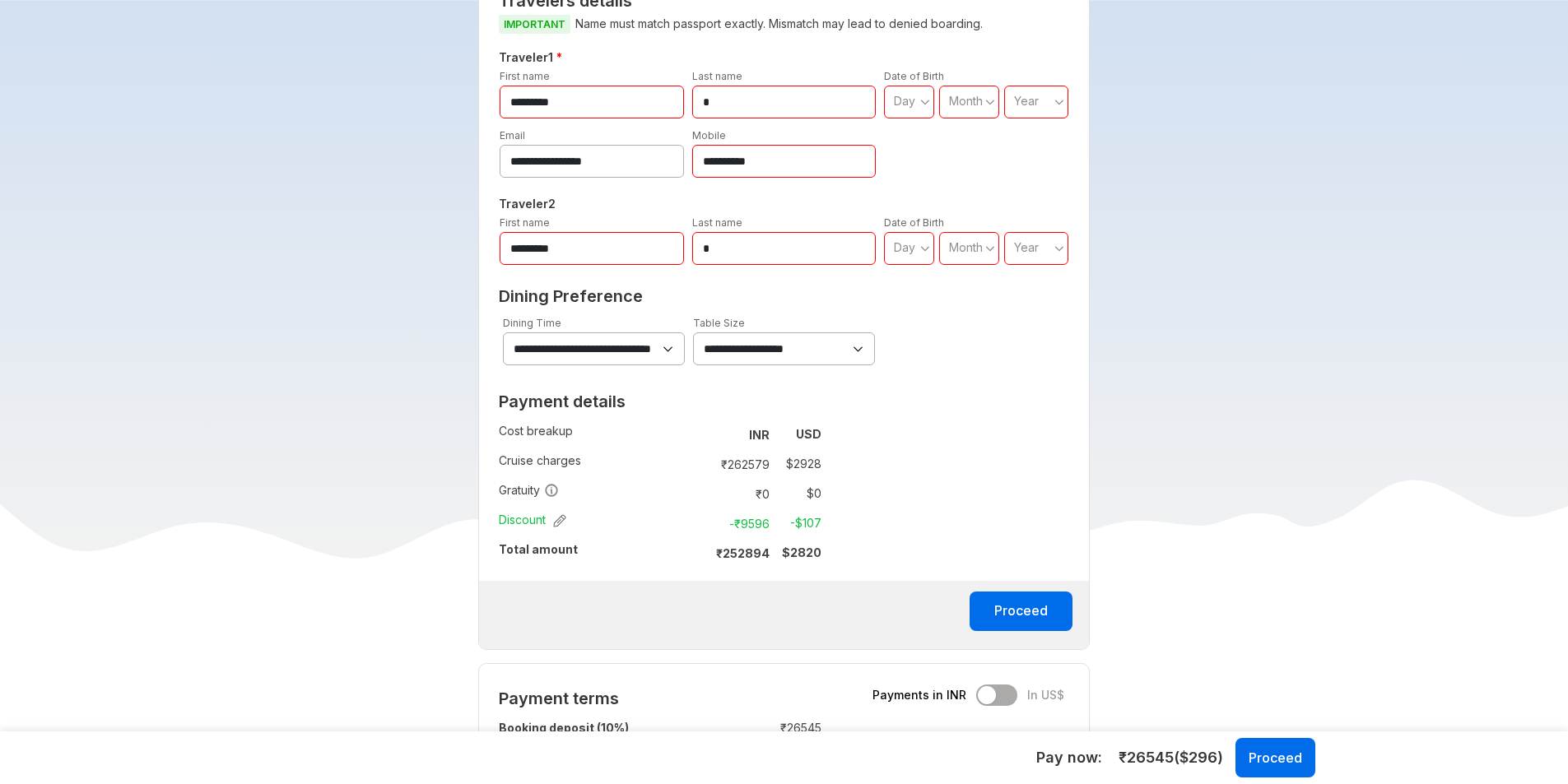
scroll to position [740, 0]
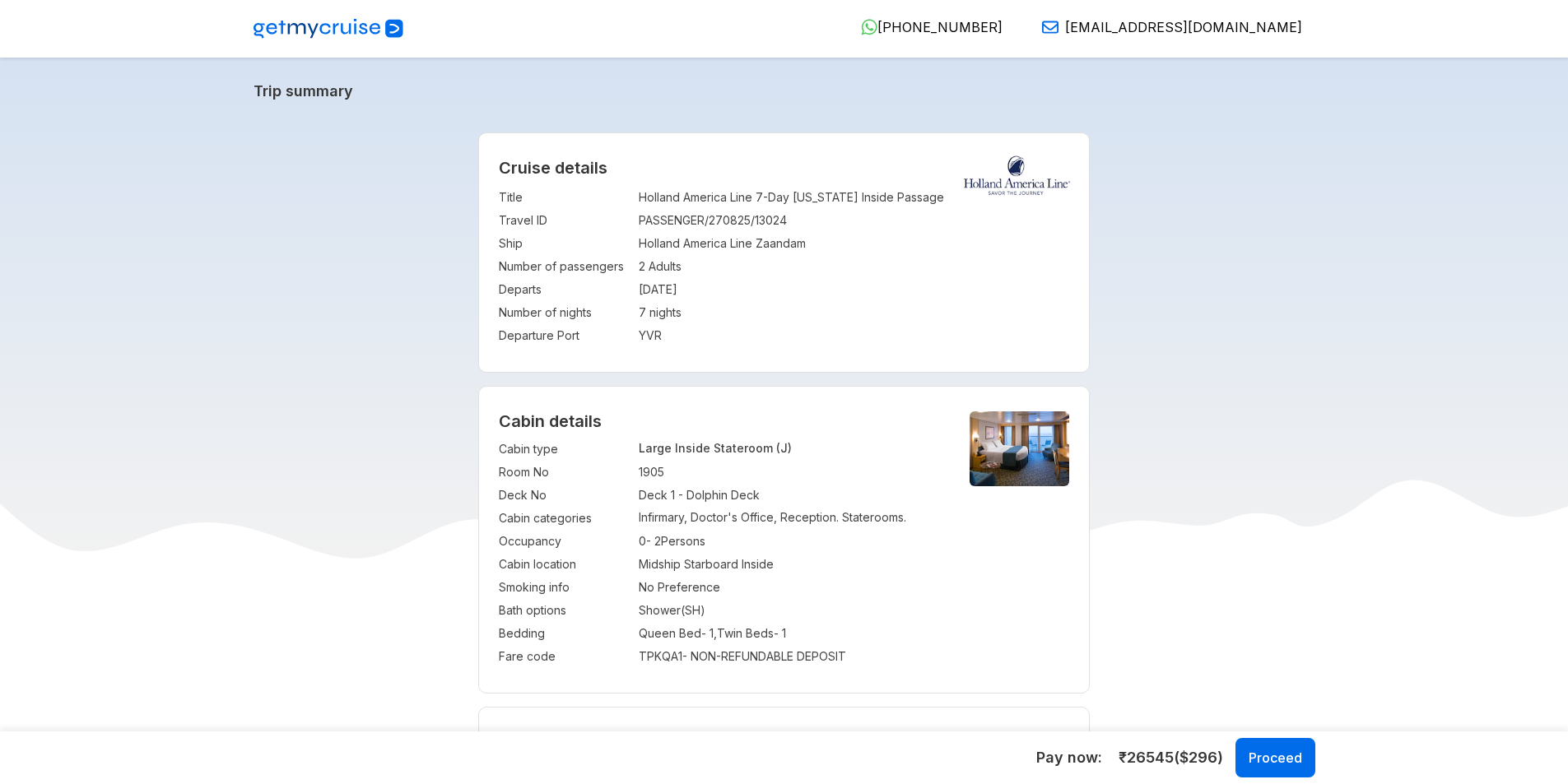
select select "*"
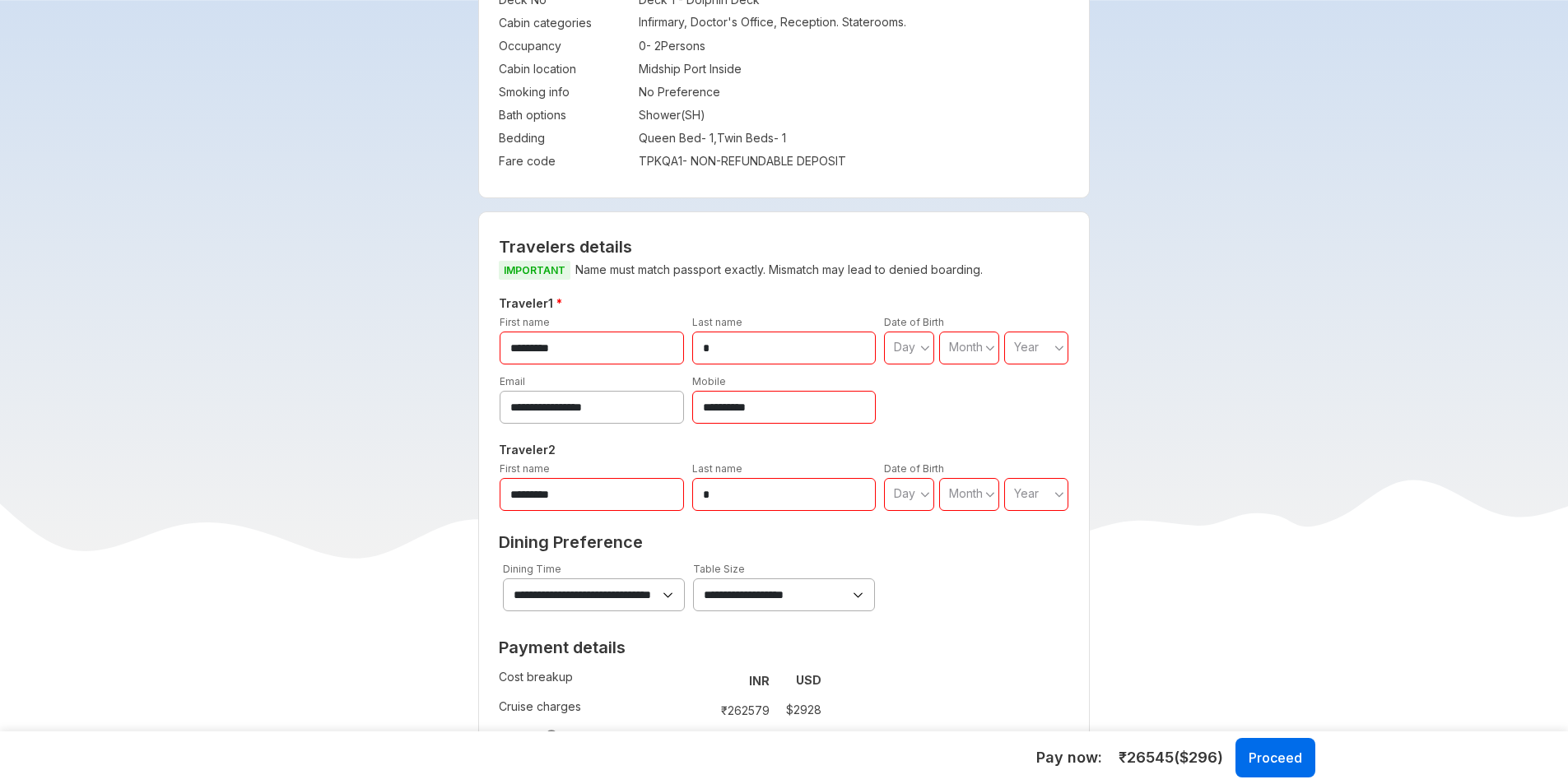
scroll to position [493, 0]
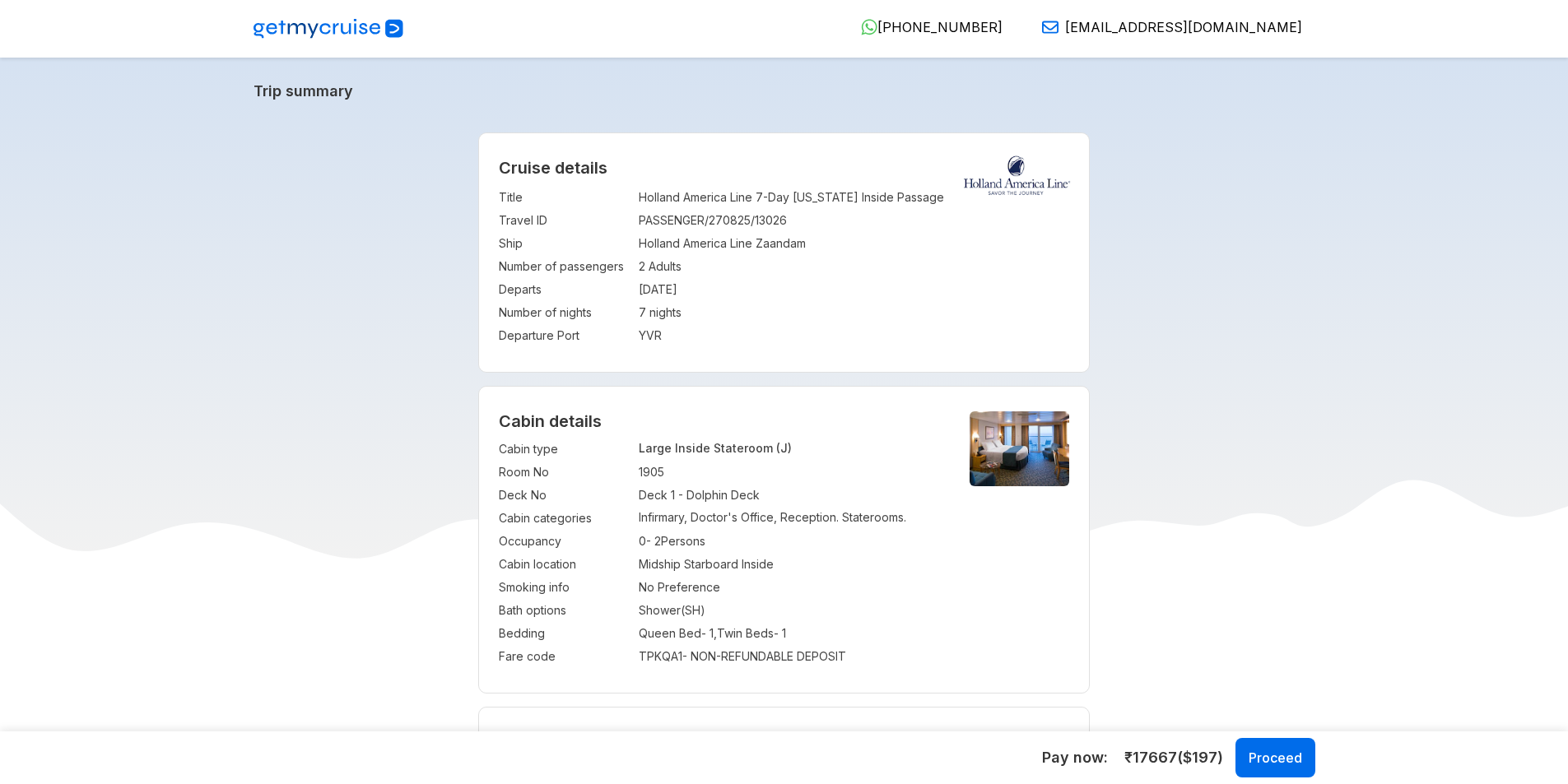
select select "*"
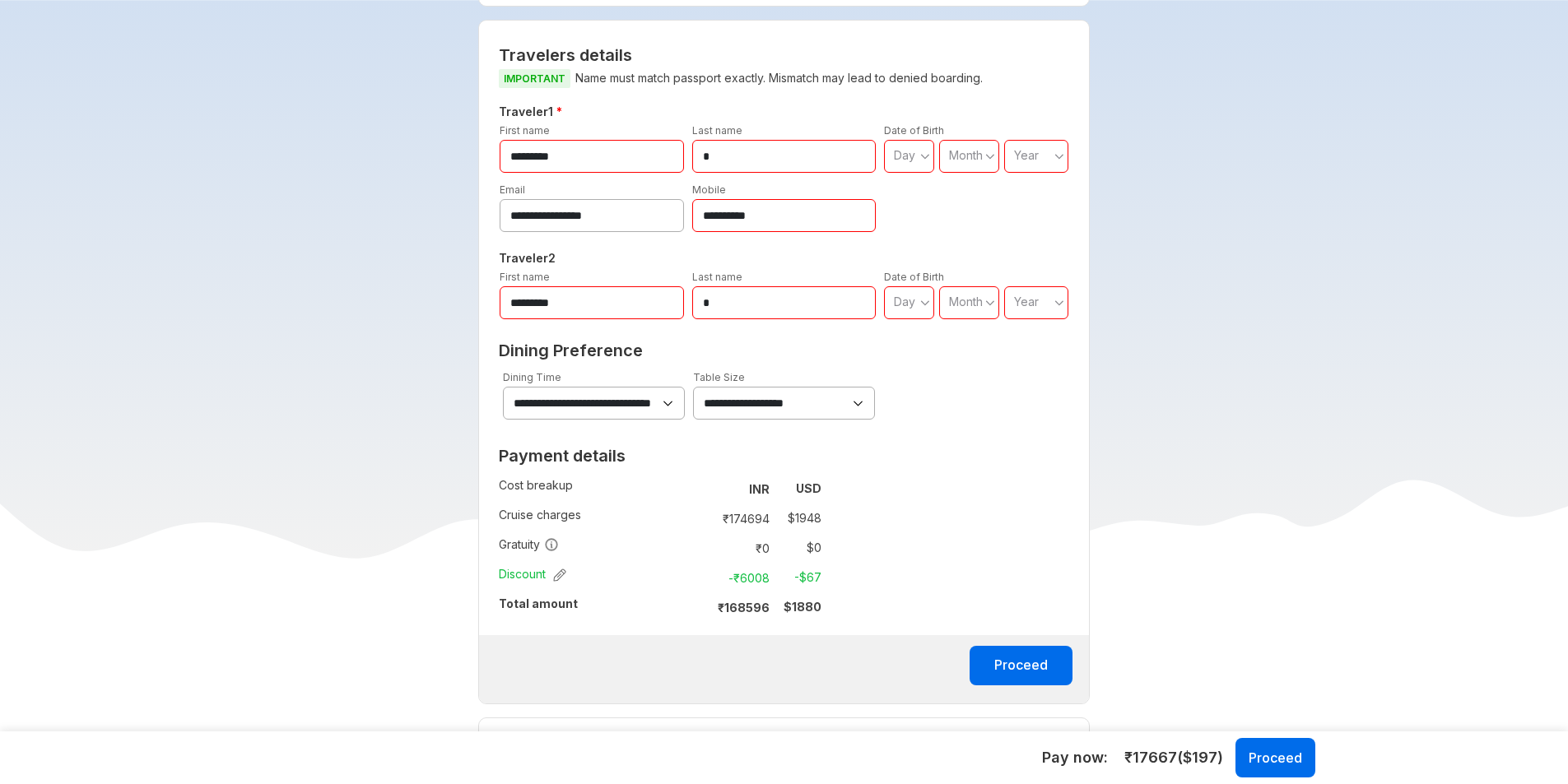
scroll to position [658, 0]
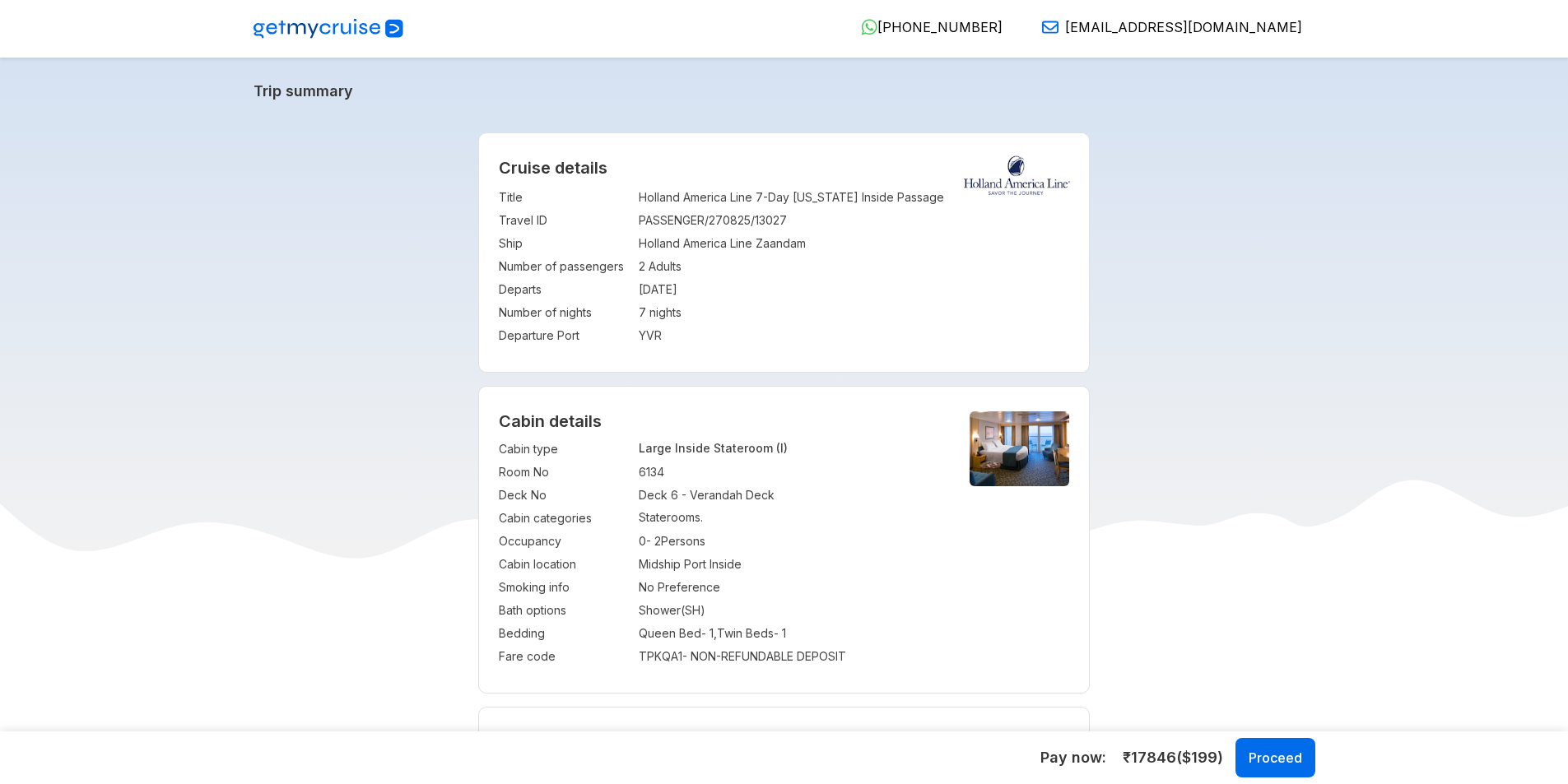
select select "*"
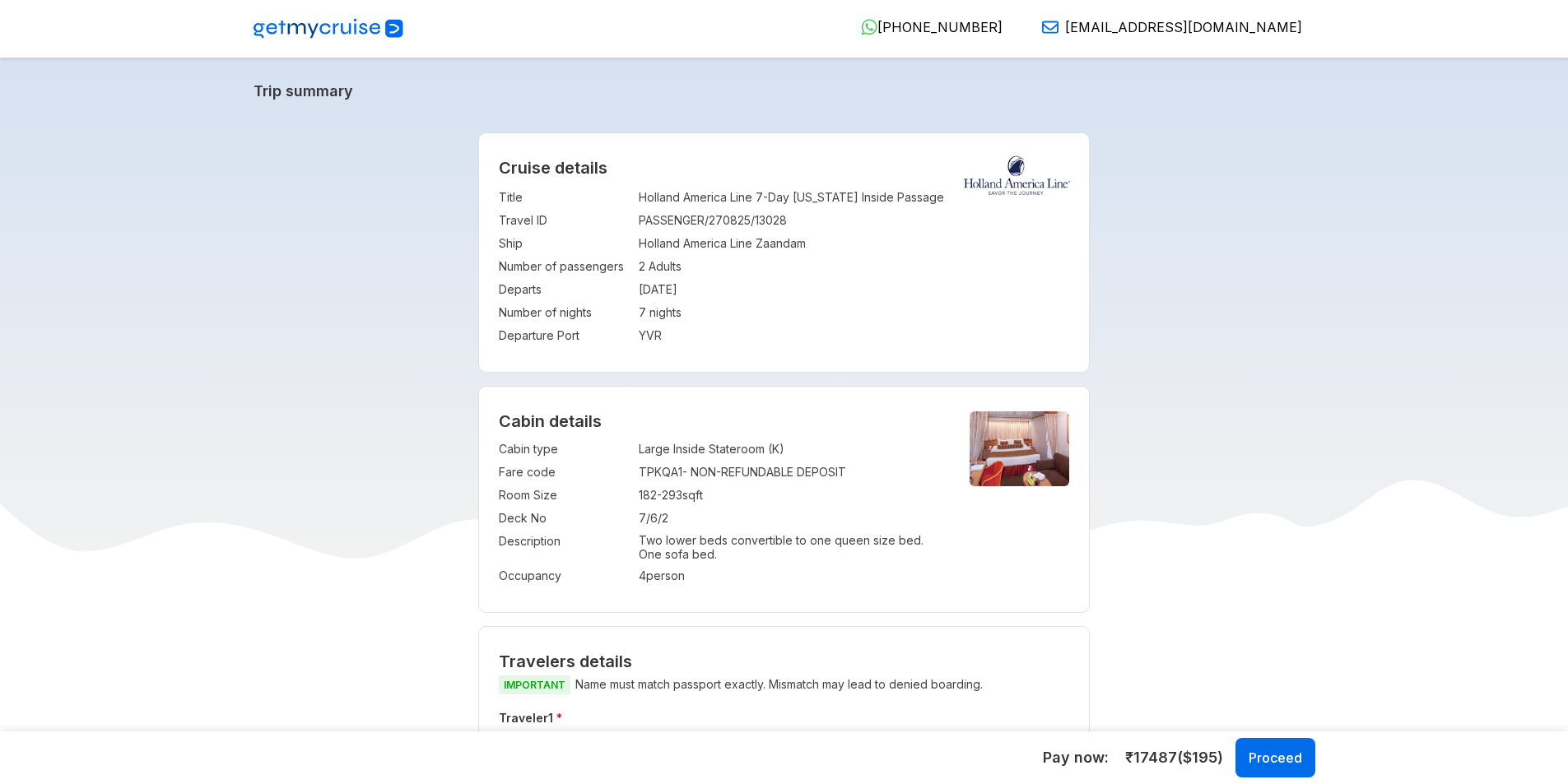
select select "*"
